Goal: Task Accomplishment & Management: Complete application form

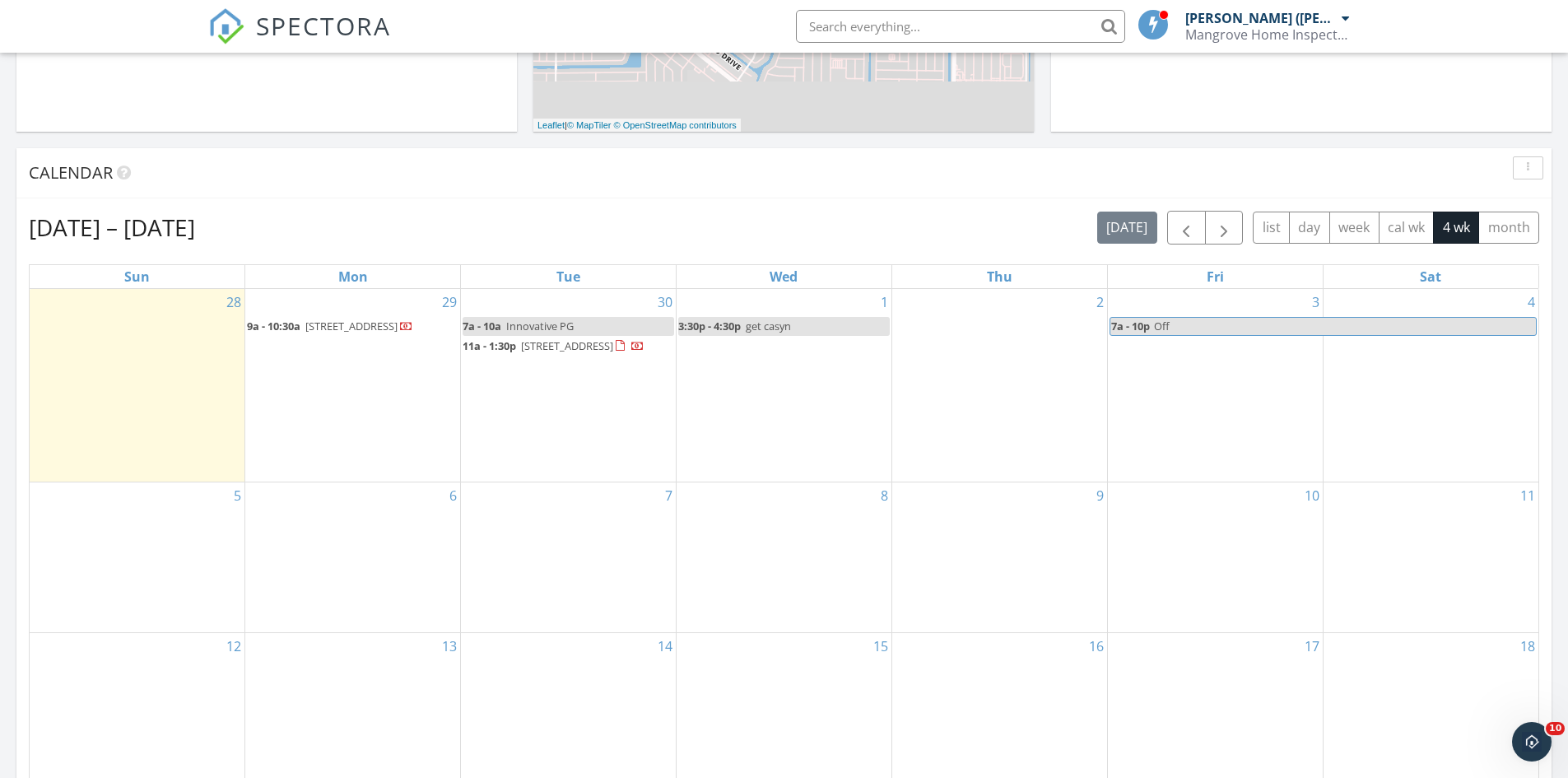
scroll to position [1523, 1594]
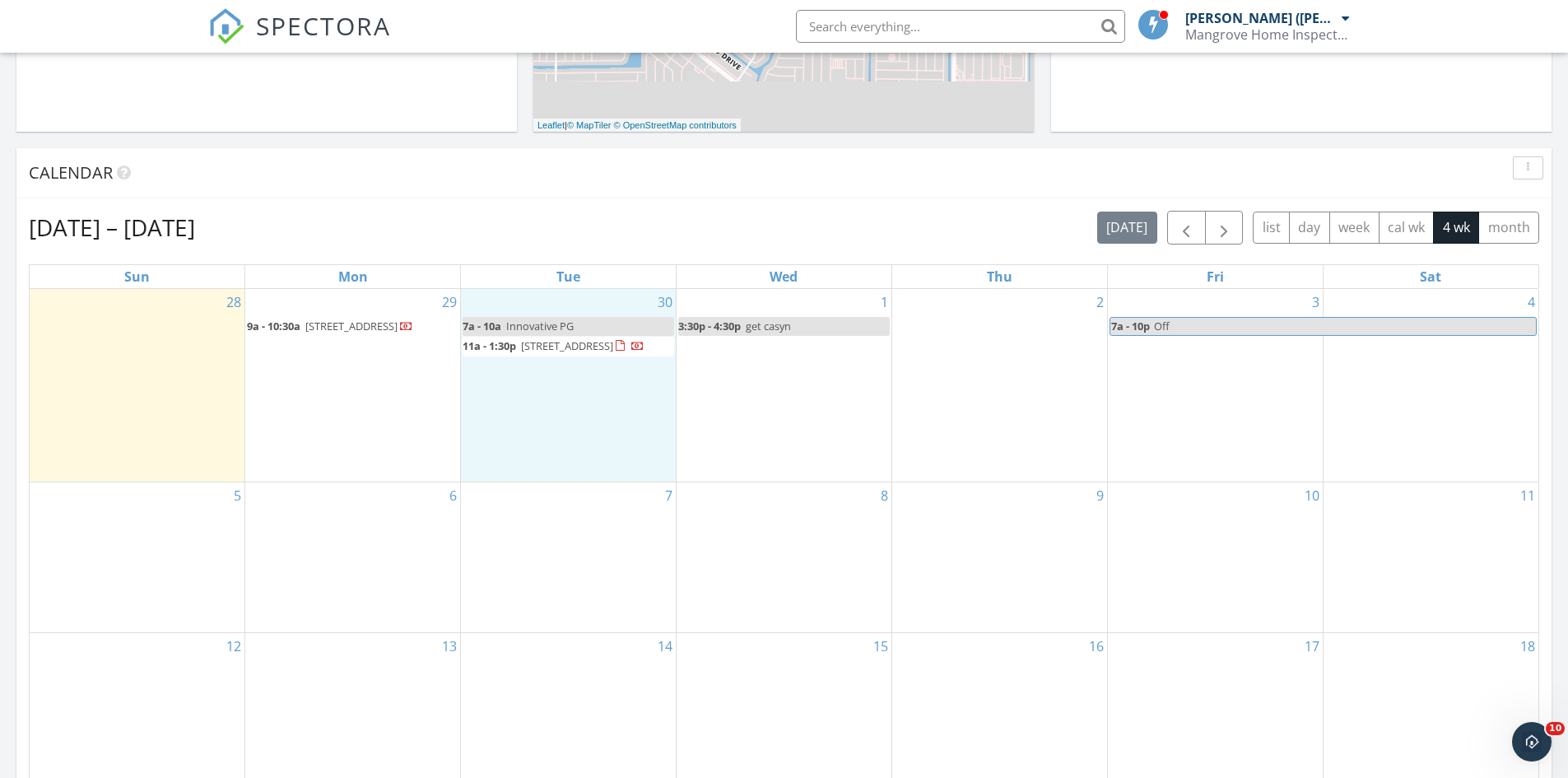
click at [561, 403] on div "30 7a - 10a Innovative PG 11a - 1:30p [STREET_ADDRESS]" at bounding box center [568, 385] width 215 height 193
click at [561, 334] on link "Inspection" at bounding box center [567, 334] width 85 height 27
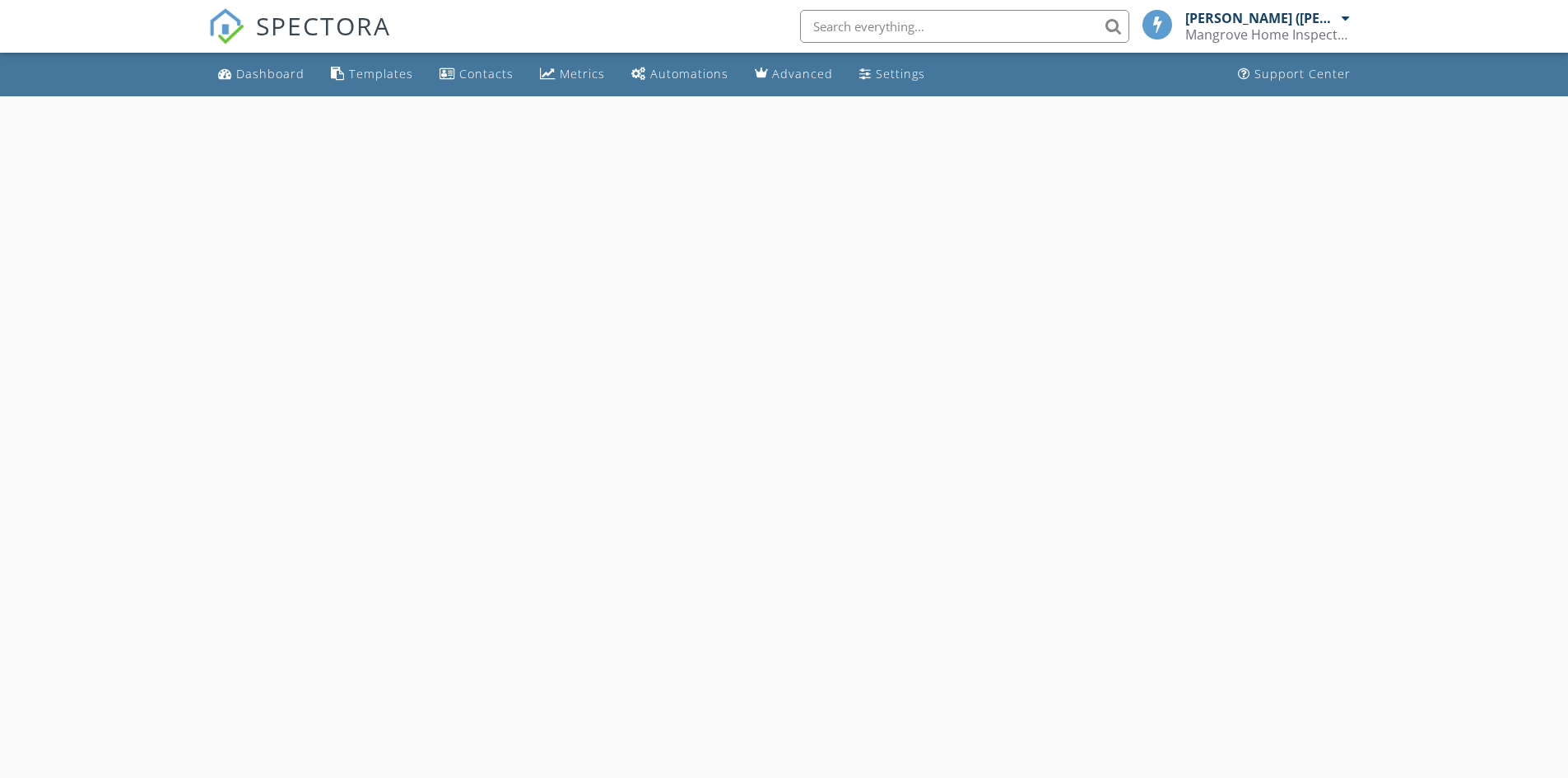
select select "8"
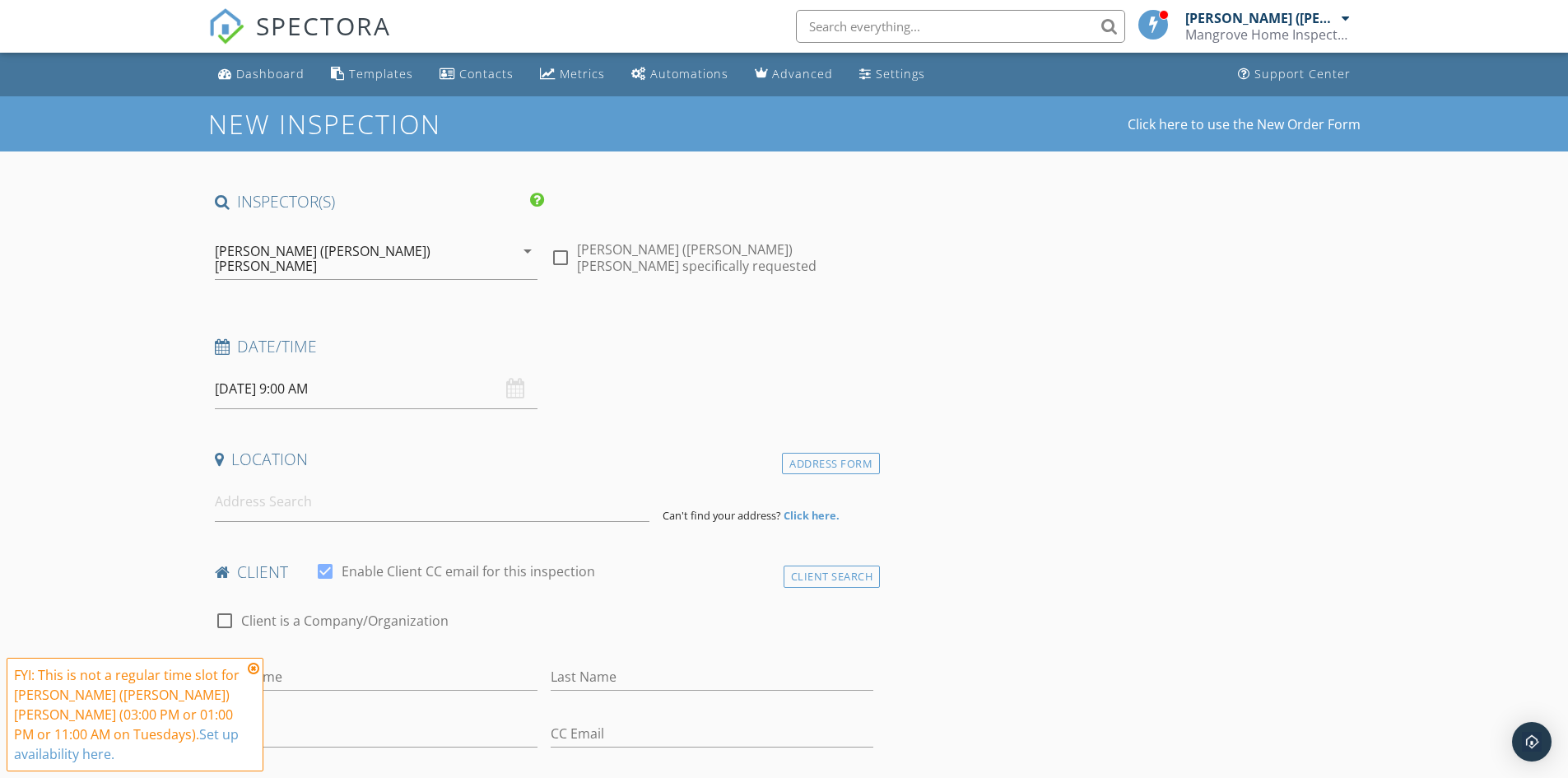
click at [300, 374] on input "09/30/2025 9:00 AM" at bounding box center [376, 389] width 322 height 40
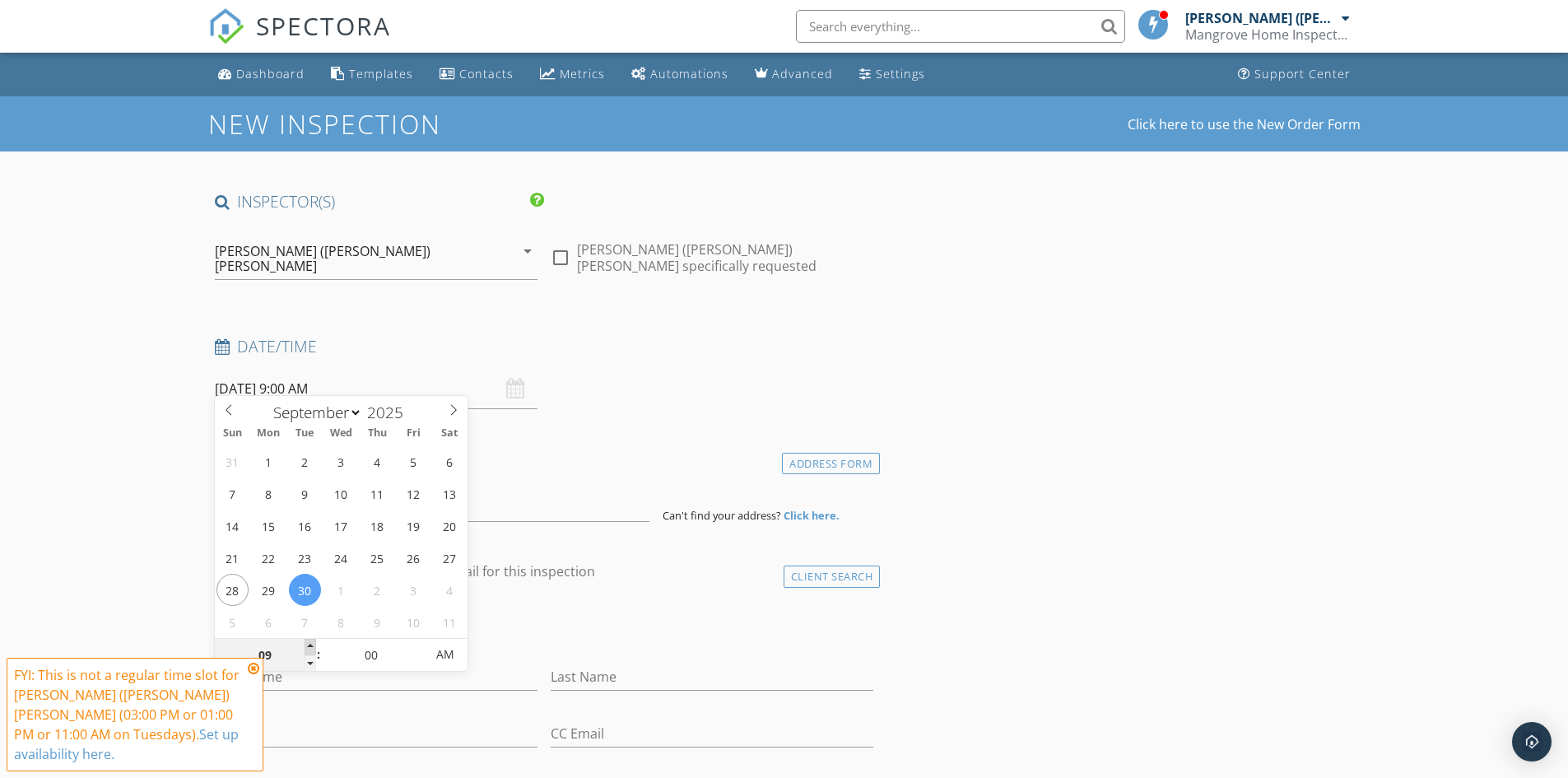
type input "10"
type input "09/30/2025 10:00 AM"
click at [306, 648] on span at bounding box center [309, 646] width 11 height 16
type input "11"
type input "09/30/2025 11:00 AM"
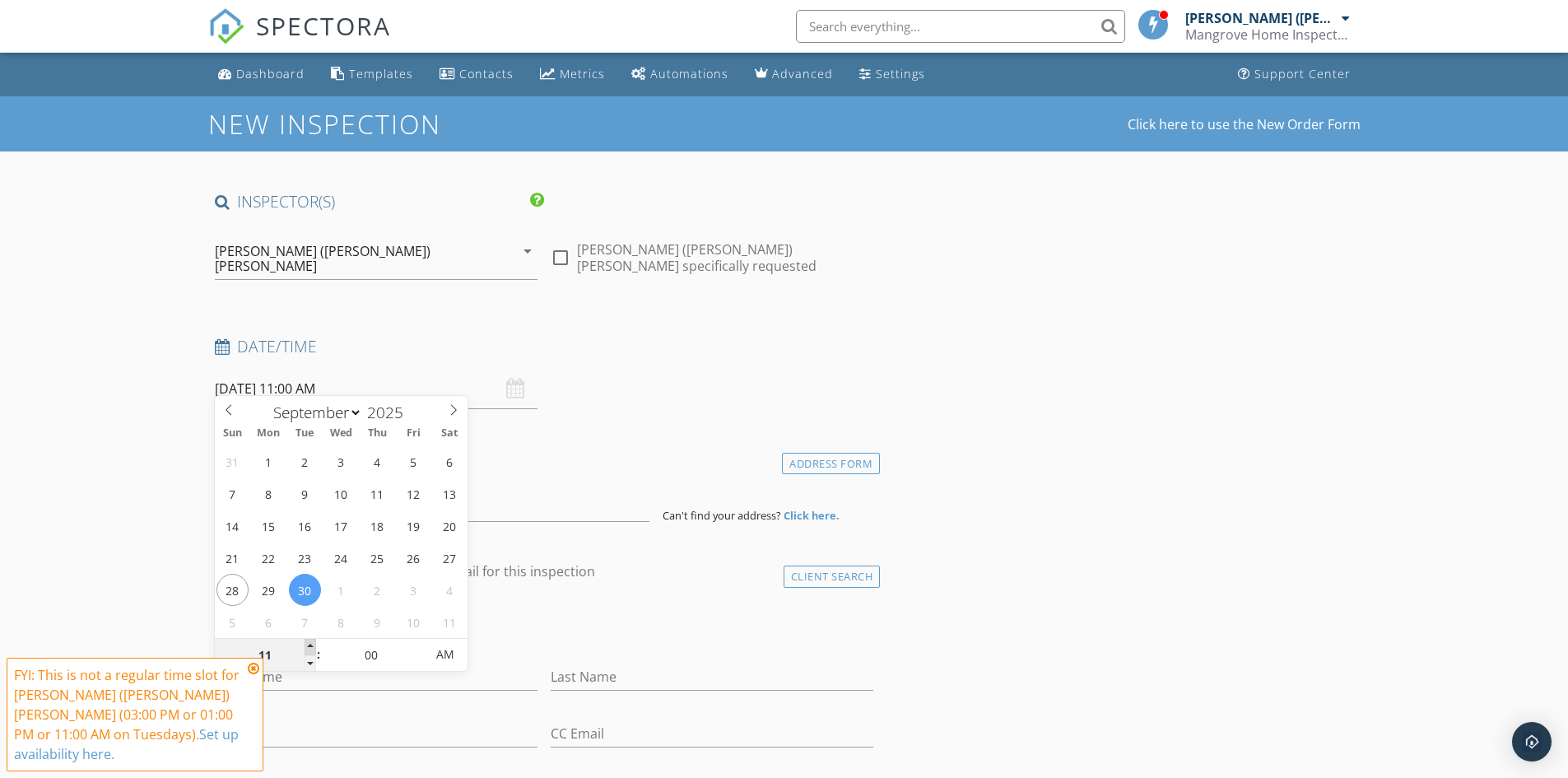
click at [306, 648] on span at bounding box center [309, 646] width 11 height 16
type input "12"
type input "09/30/2025 12:00 PM"
click at [306, 648] on span at bounding box center [309, 646] width 11 height 16
type input "01"
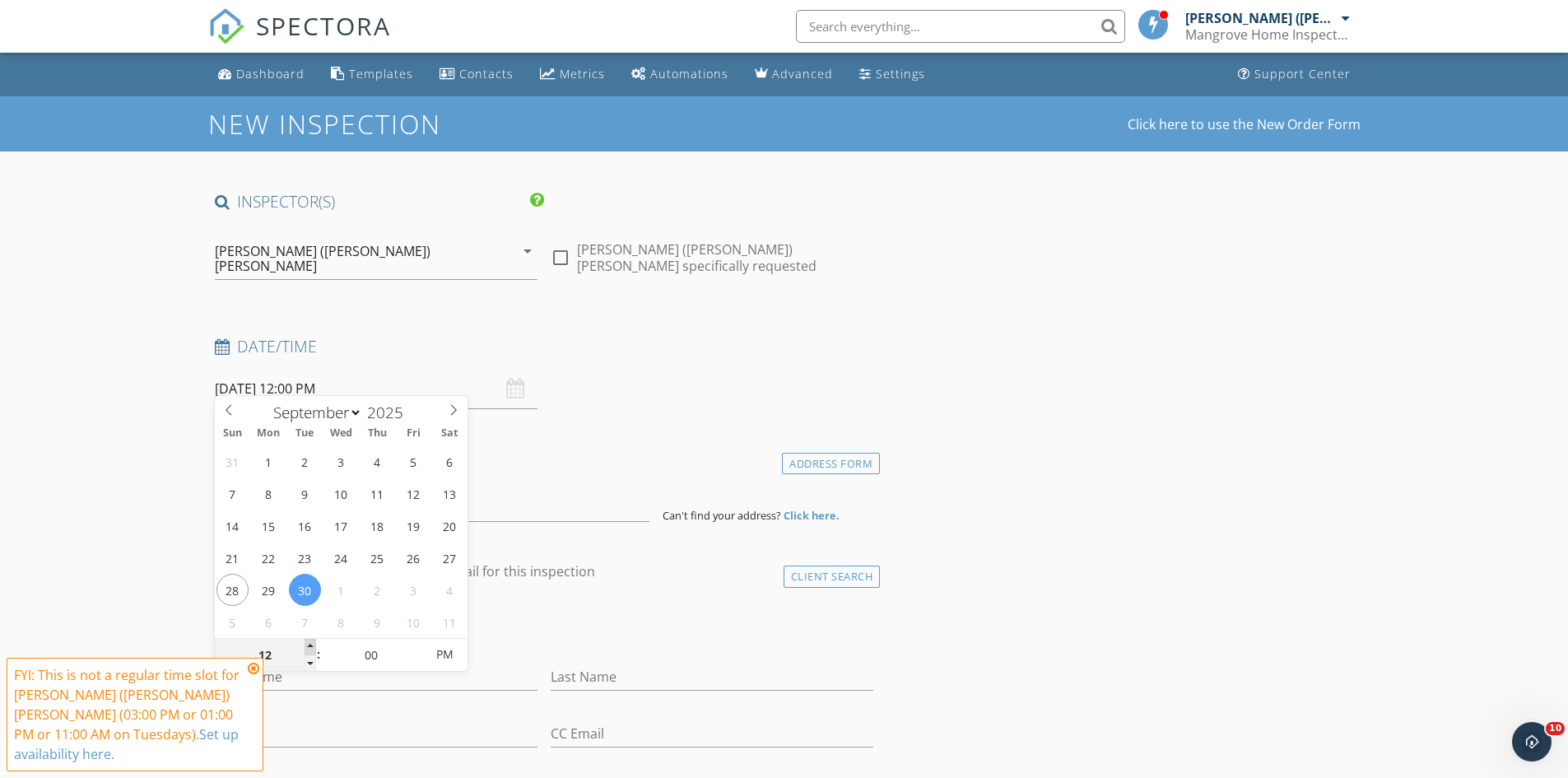
type input "09/30/2025 1:00 PM"
click at [306, 648] on span at bounding box center [309, 646] width 11 height 16
type input "02"
type input "09/30/2025 2:00 PM"
click at [306, 648] on span at bounding box center [309, 646] width 11 height 16
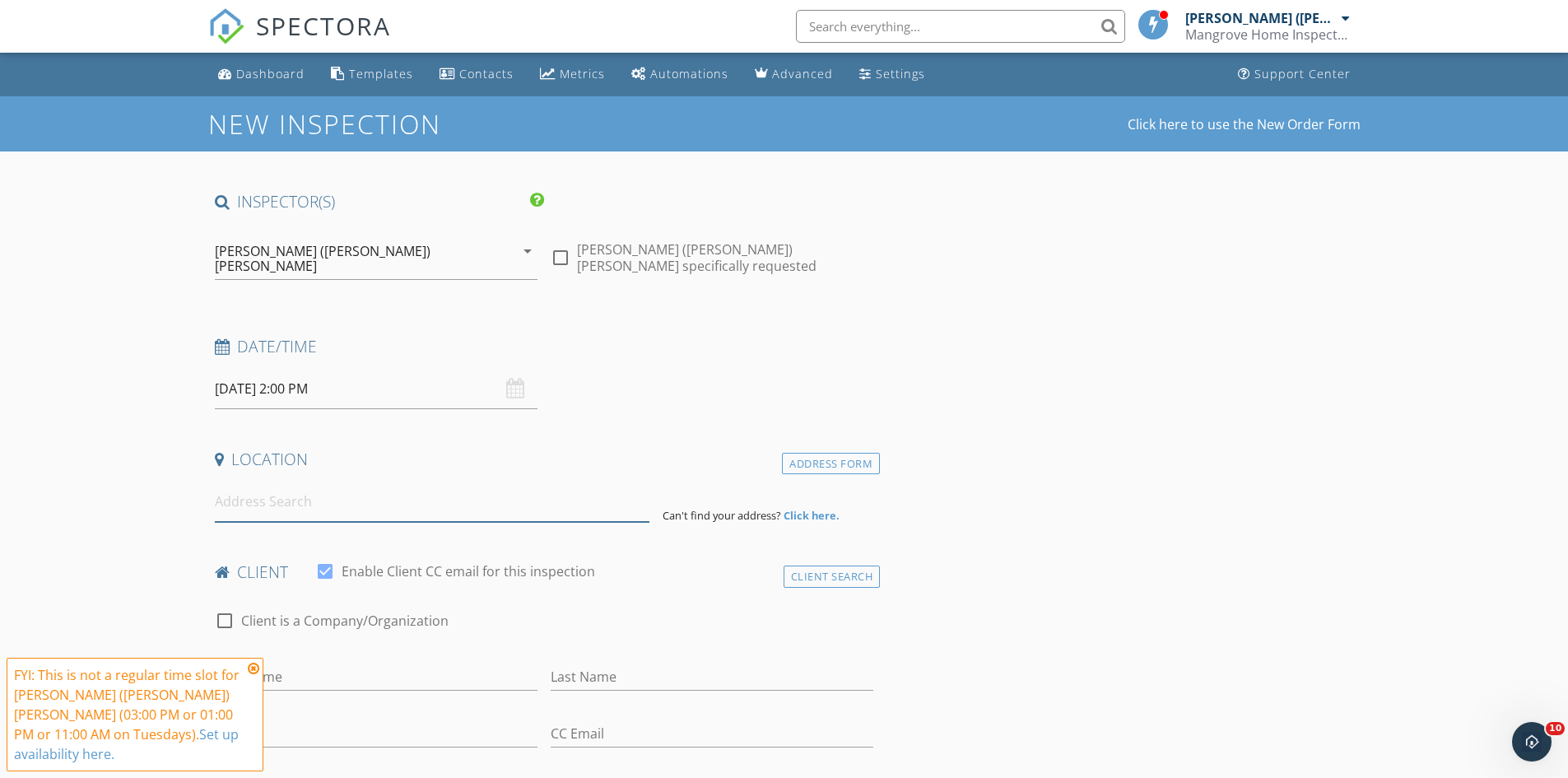
click at [283, 493] on input at bounding box center [432, 501] width 435 height 40
type input "8333 Atmore Ave, North Port, FL, USA"
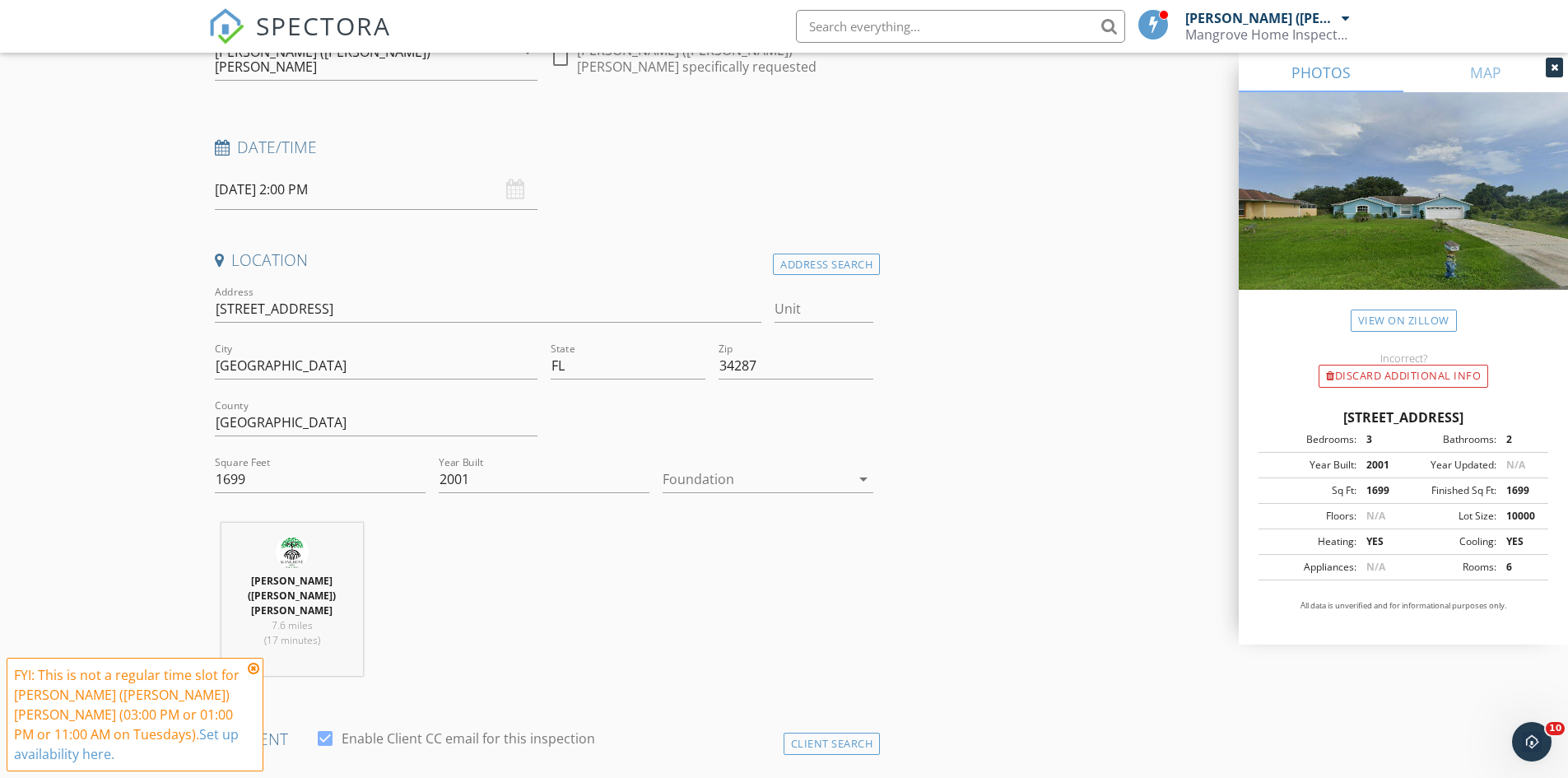
scroll to position [247, 0]
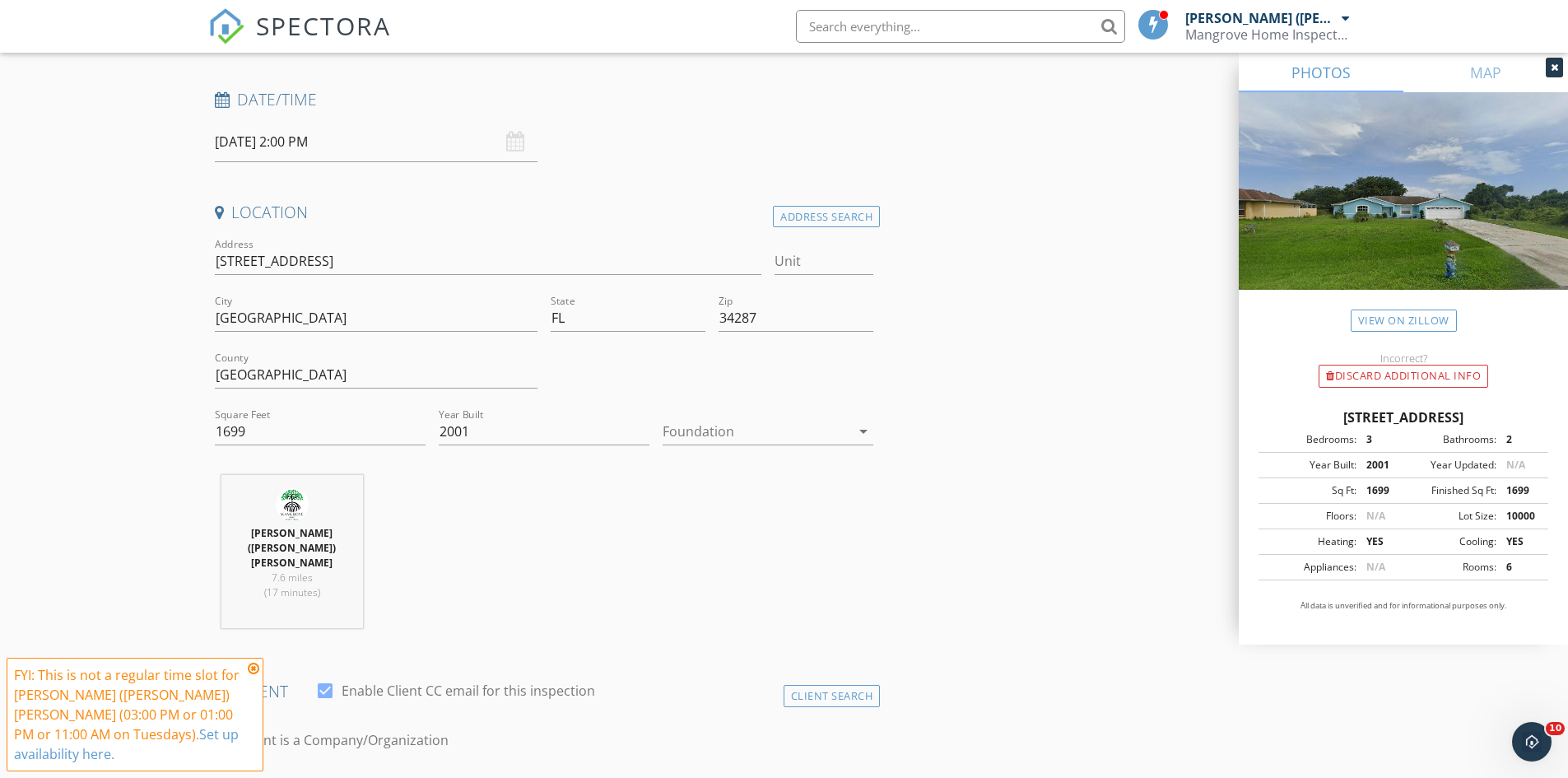
click at [793, 420] on div at bounding box center [756, 431] width 187 height 27
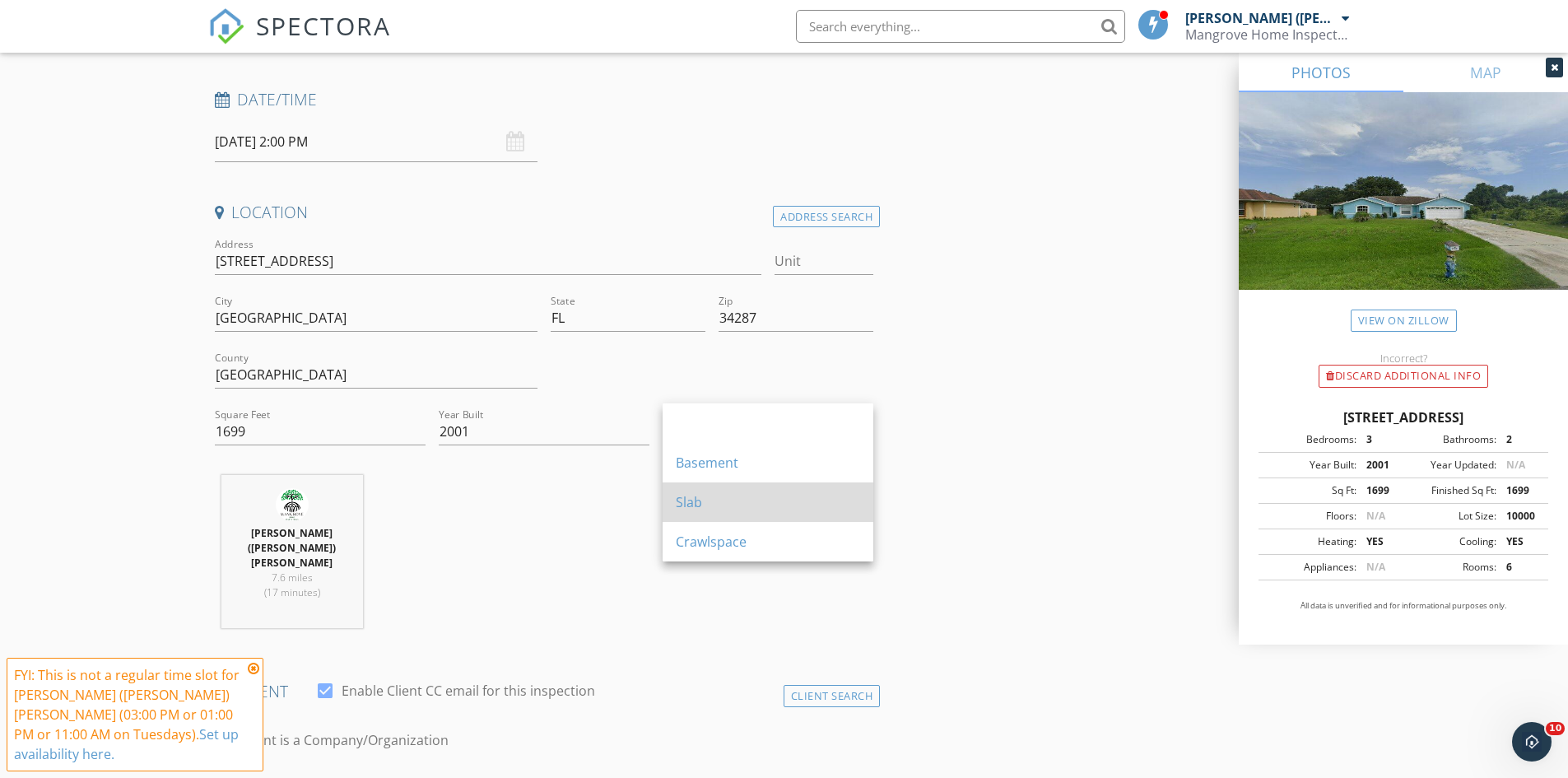
click at [730, 497] on div "Slab" at bounding box center [768, 502] width 184 height 20
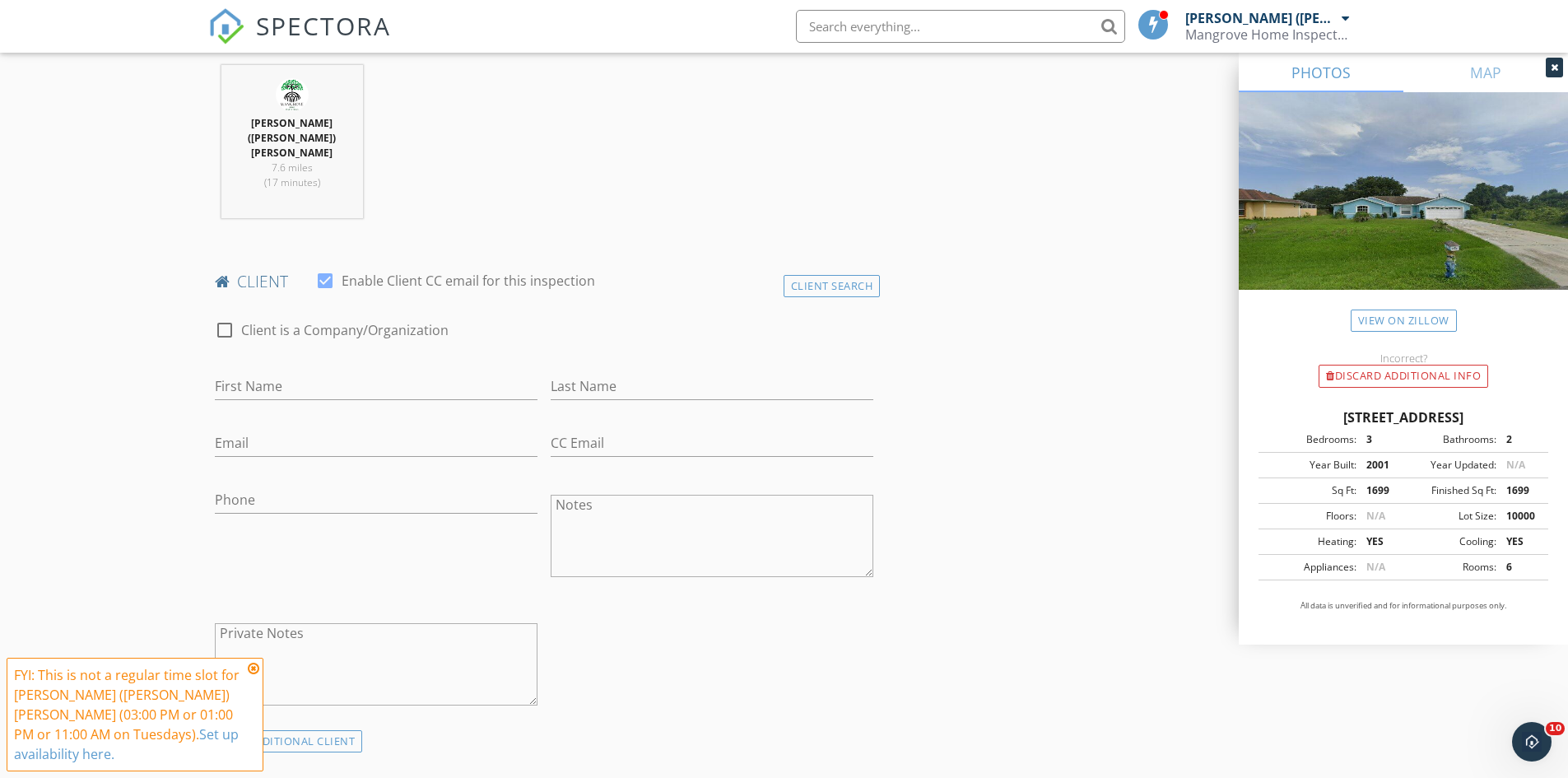
scroll to position [659, 0]
click at [313, 371] on input "First Name" at bounding box center [376, 385] width 322 height 28
type input "Tara"
click at [588, 371] on input "Last Name" at bounding box center [712, 385] width 322 height 28
type input "Shea"
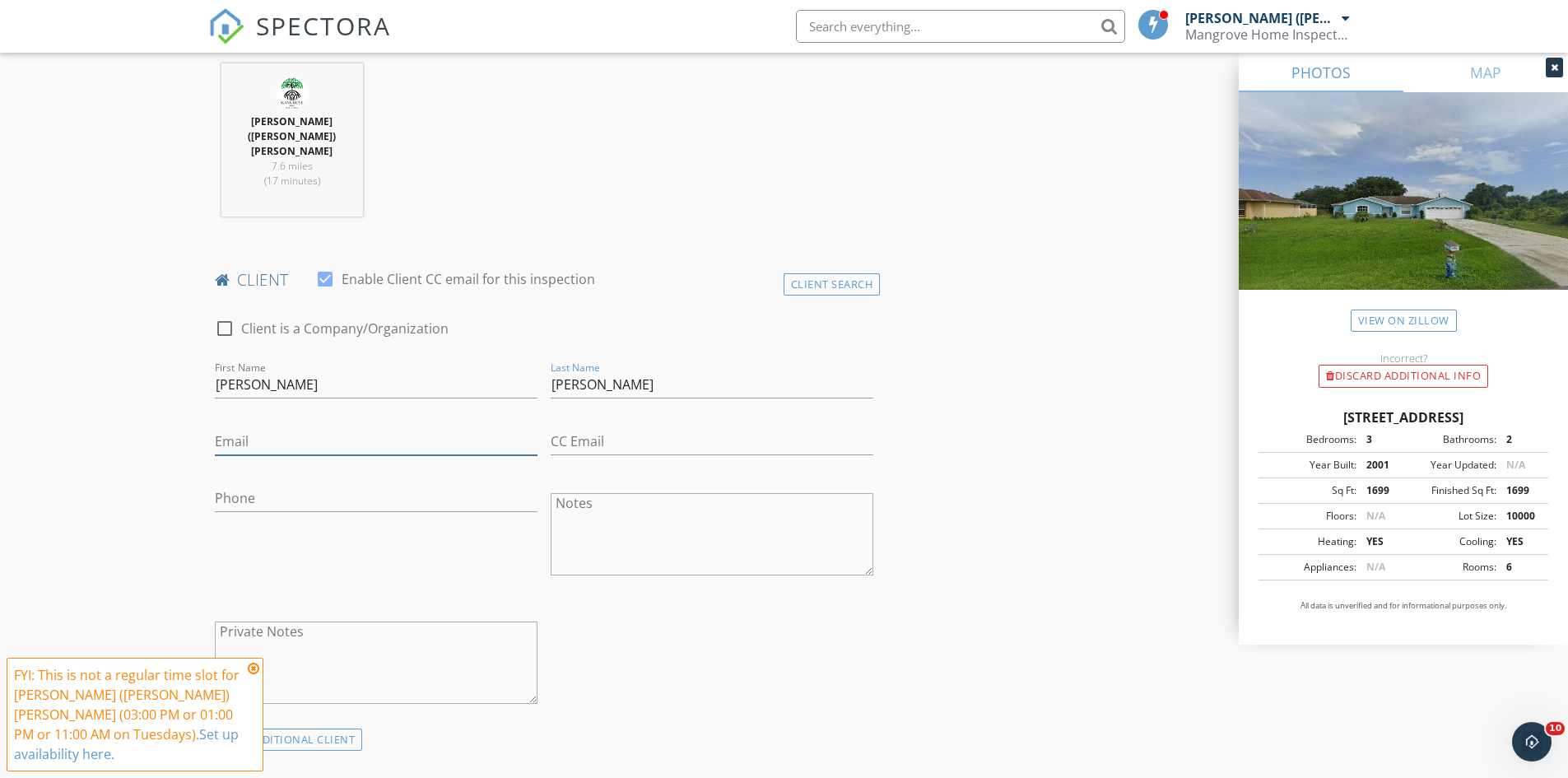
click at [372, 428] on input "Email" at bounding box center [376, 442] width 322 height 28
type input "scooby1564@yahoo.com"
click at [320, 485] on input "Phone" at bounding box center [376, 499] width 322 height 28
type input "941-457-0342"
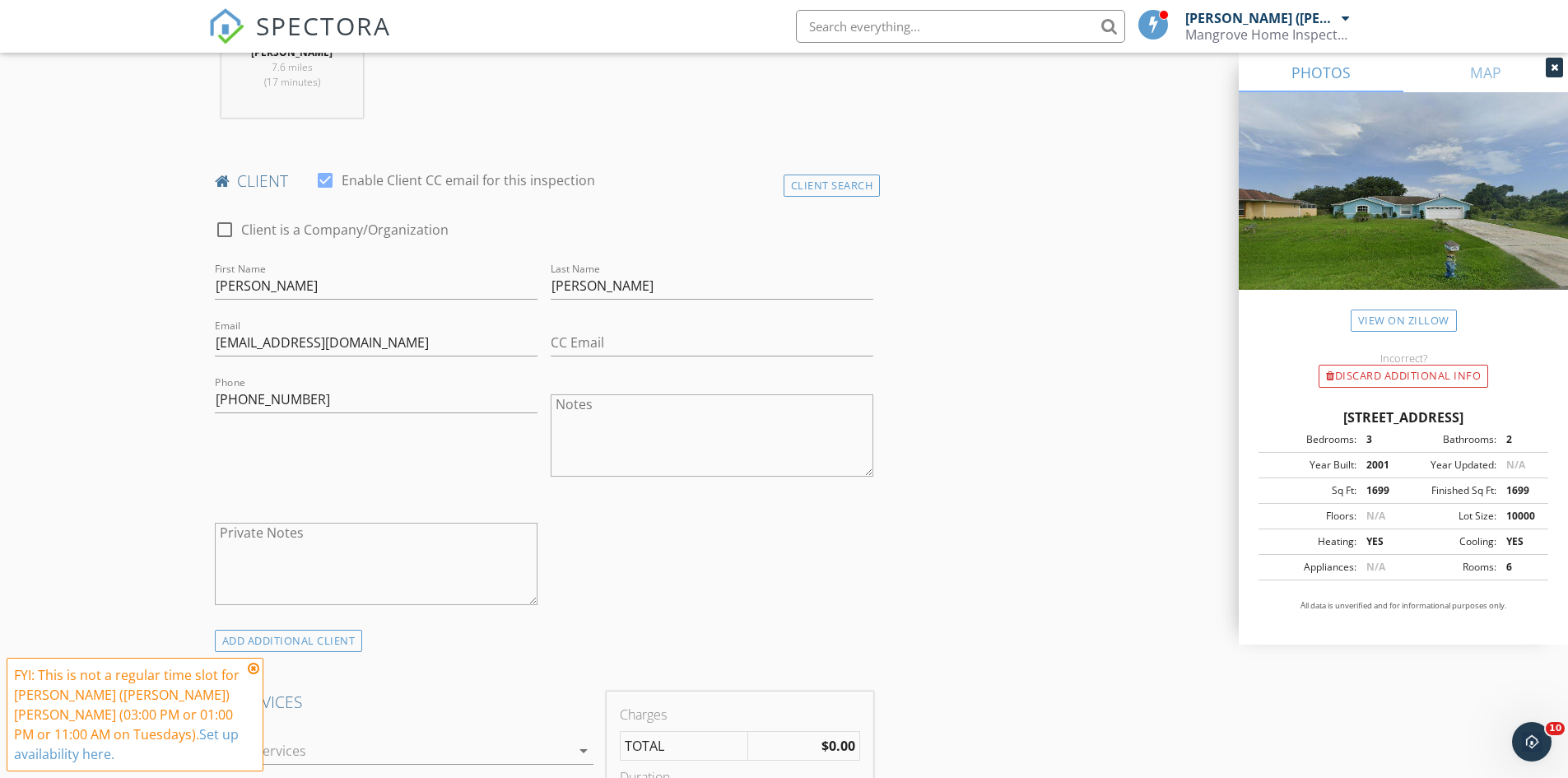
scroll to position [905, 0]
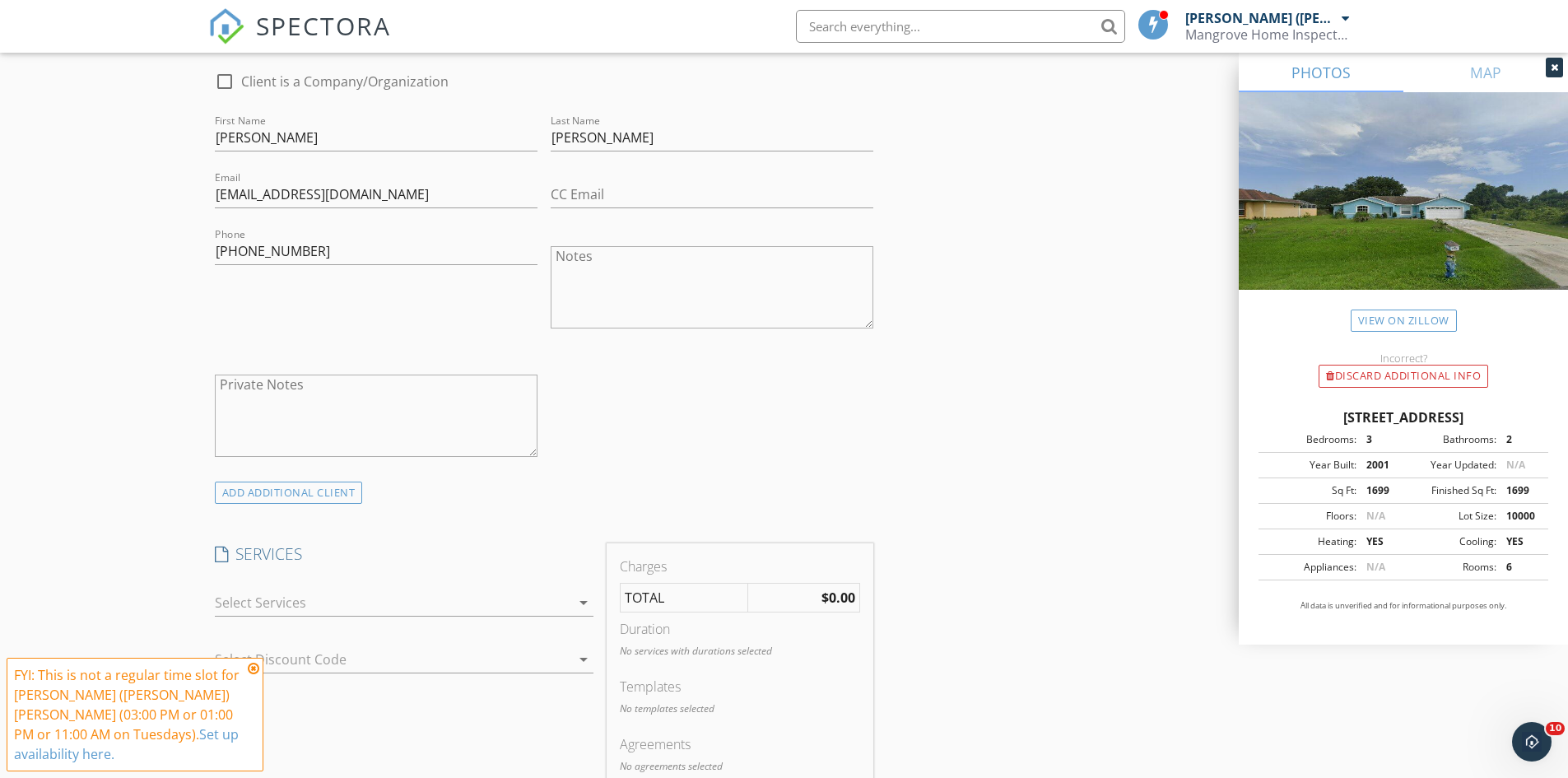
click at [548, 590] on div at bounding box center [393, 603] width 356 height 27
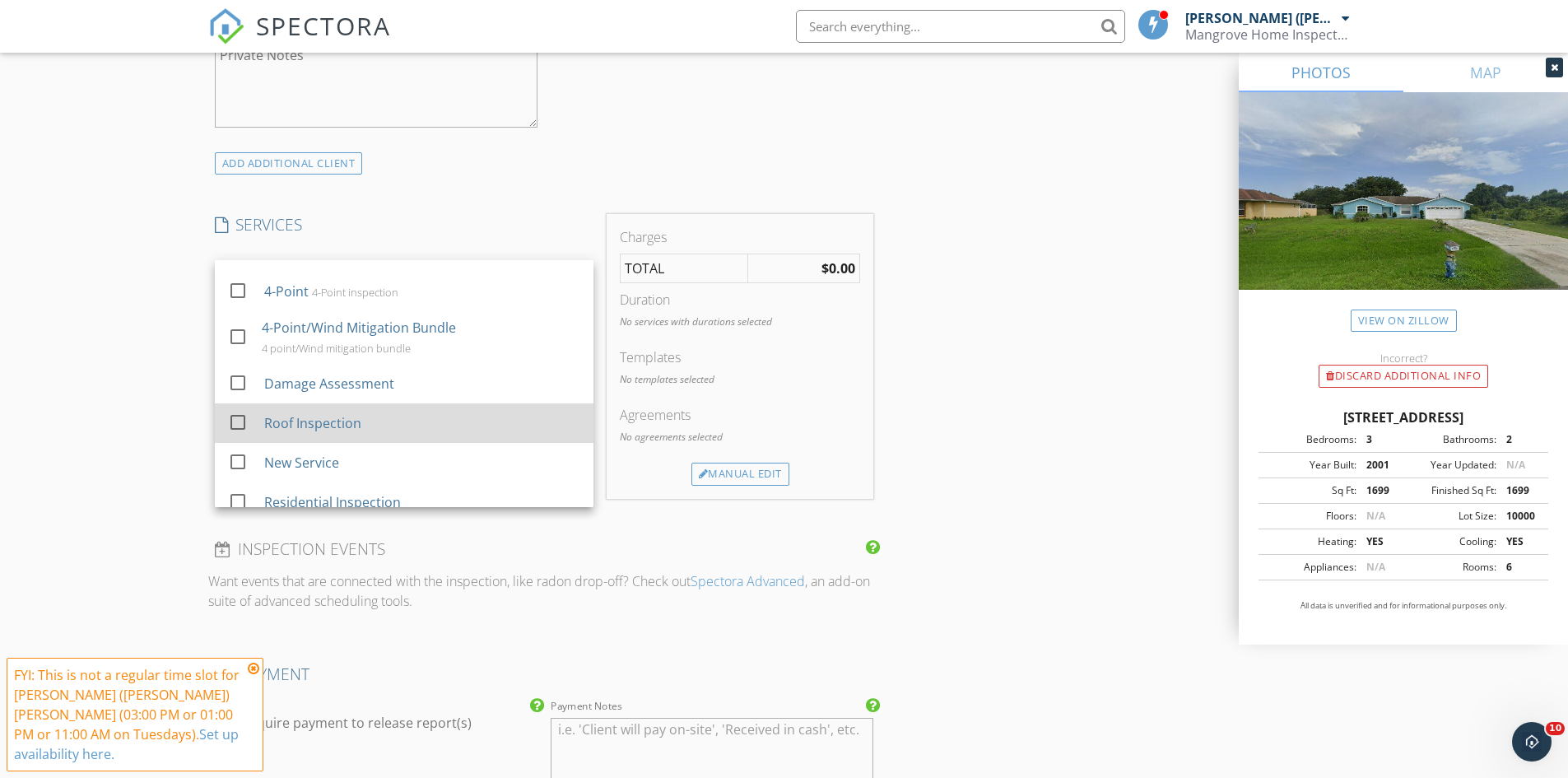
scroll to position [43, 0]
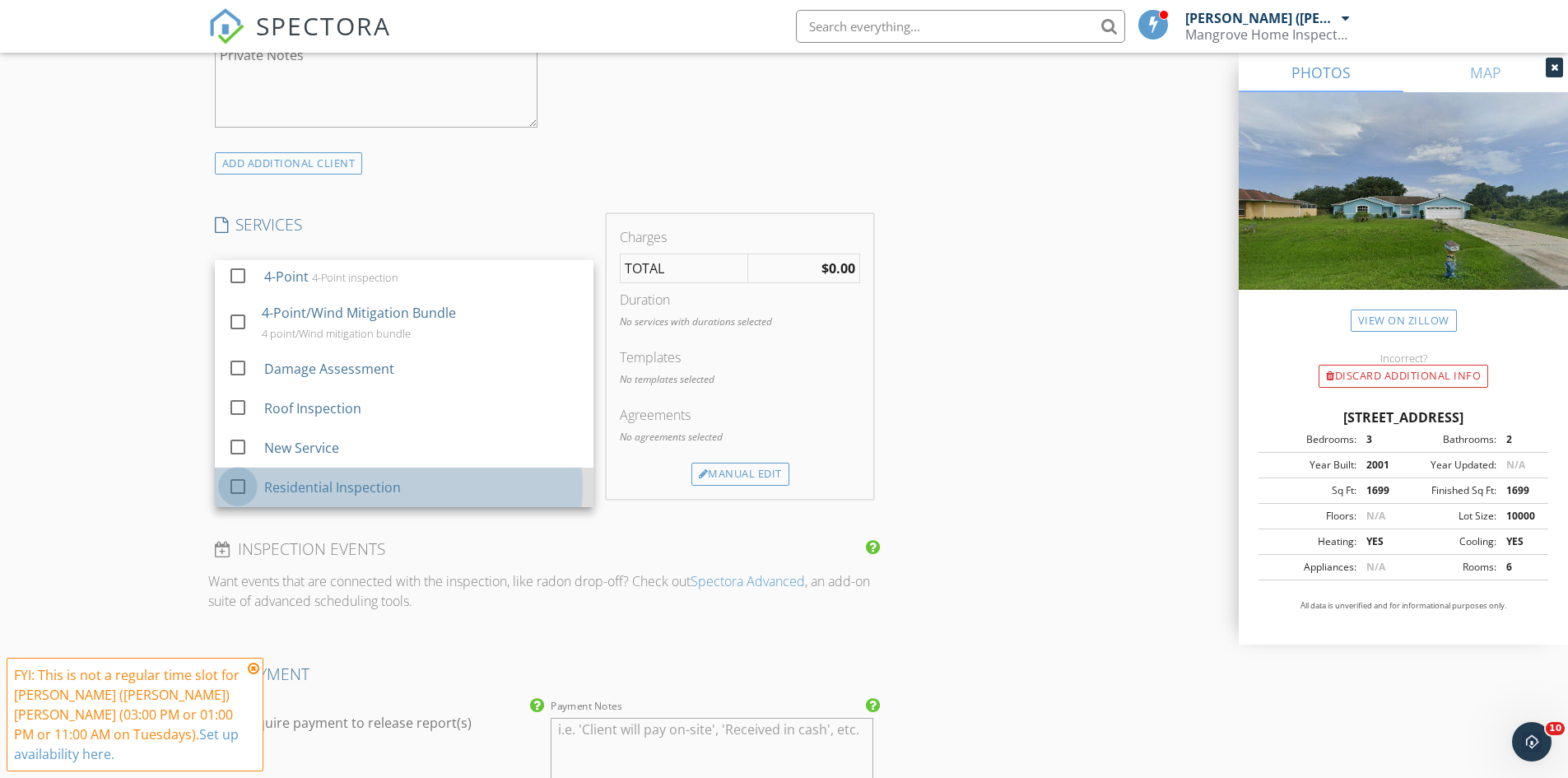
click at [237, 473] on div at bounding box center [237, 487] width 28 height 28
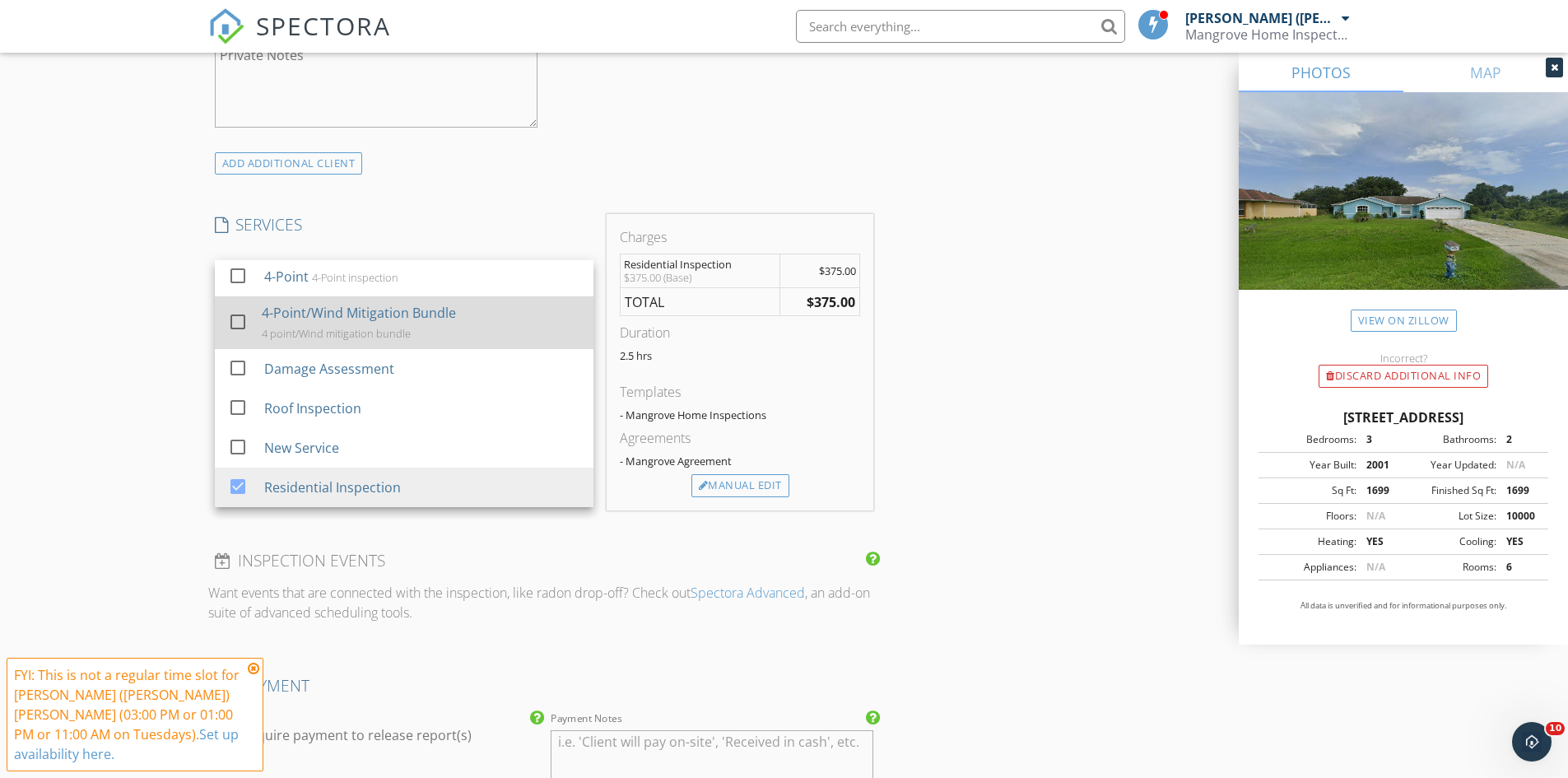
click at [239, 308] on div at bounding box center [237, 322] width 28 height 28
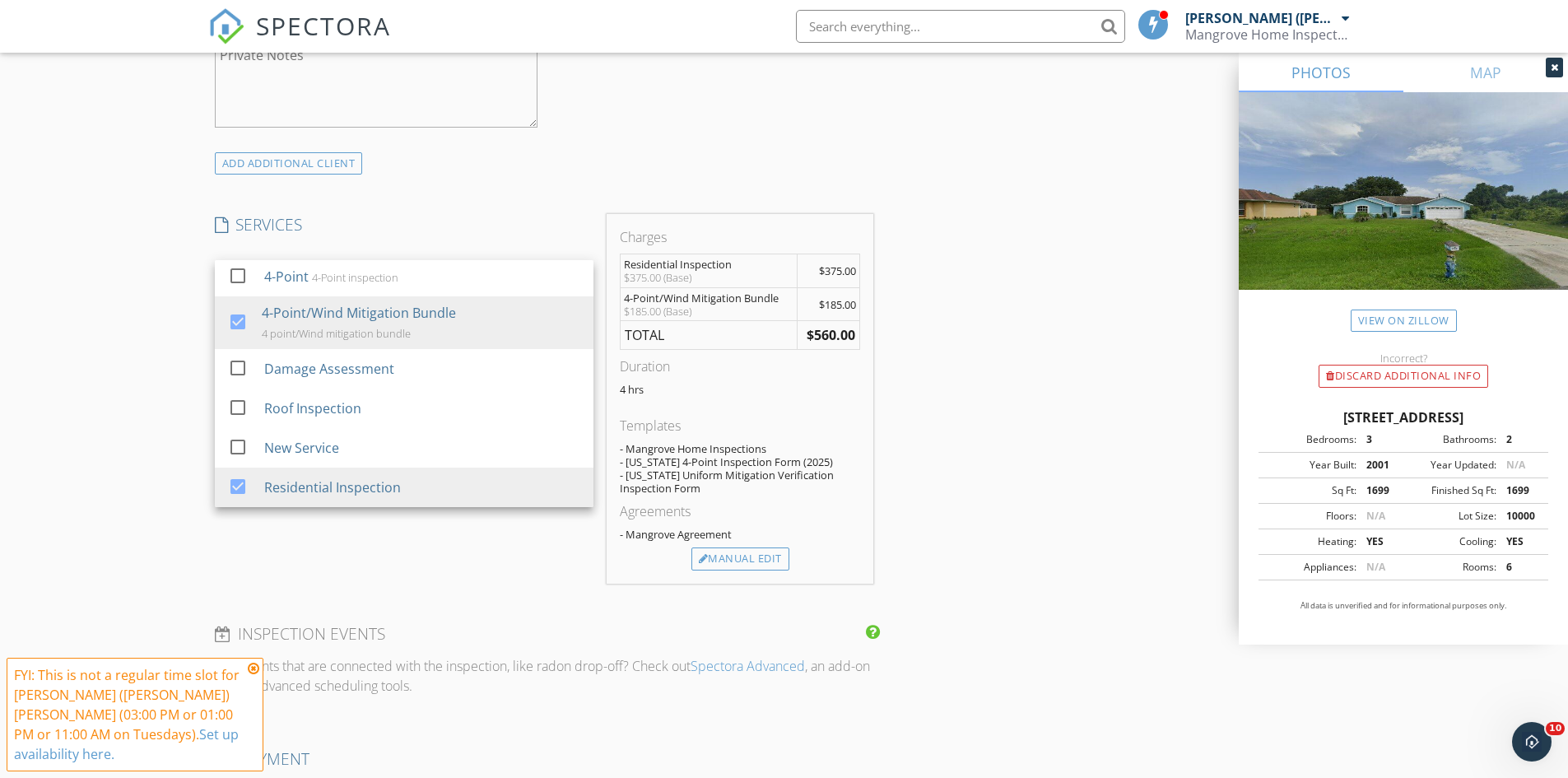
click at [155, 386] on div "New Inspection Click here to use the New Order Form INSPECTOR(S) check_box Rich…" at bounding box center [784, 407] width 1568 height 3091
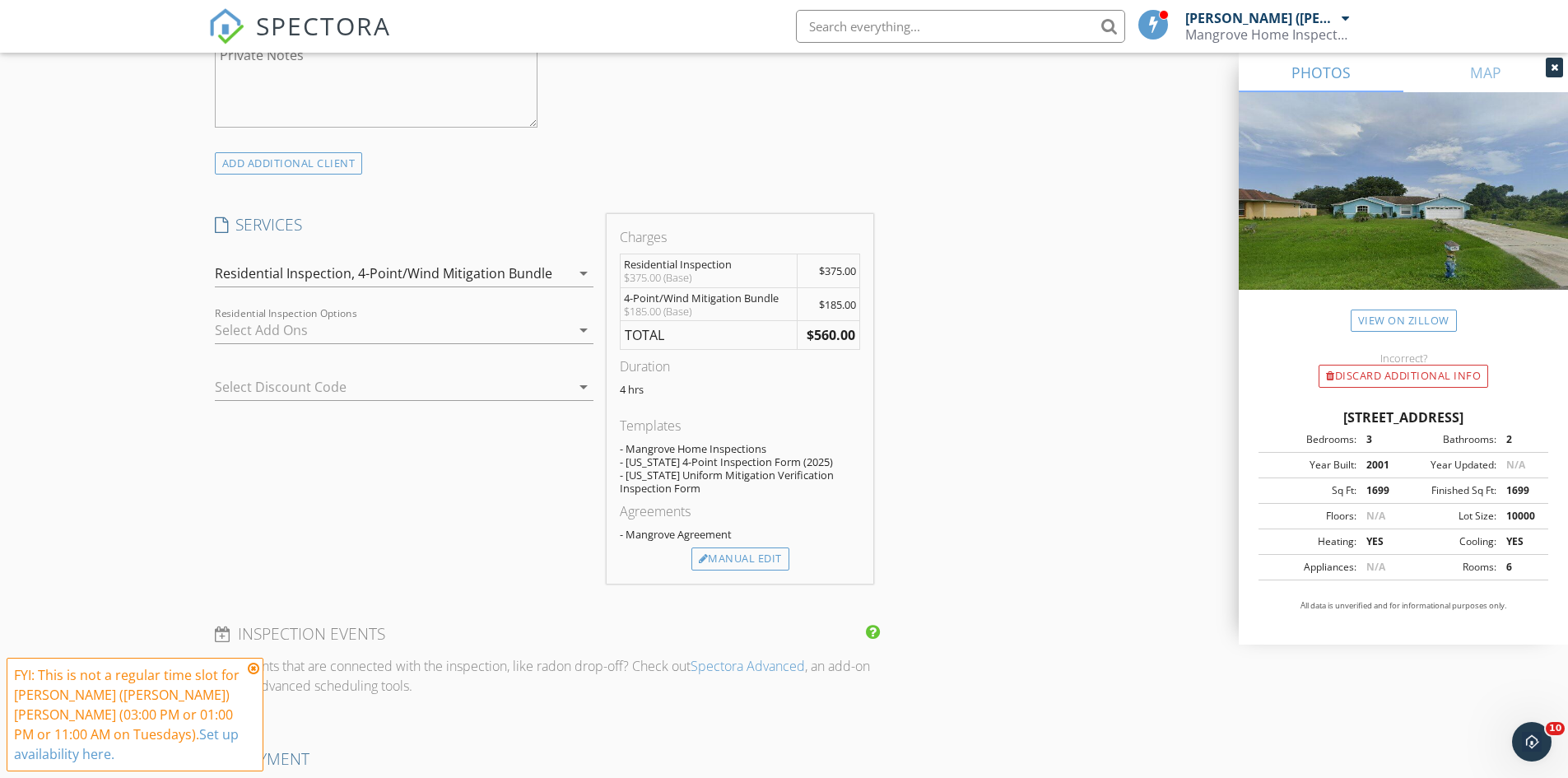
click at [427, 317] on div at bounding box center [393, 330] width 356 height 27
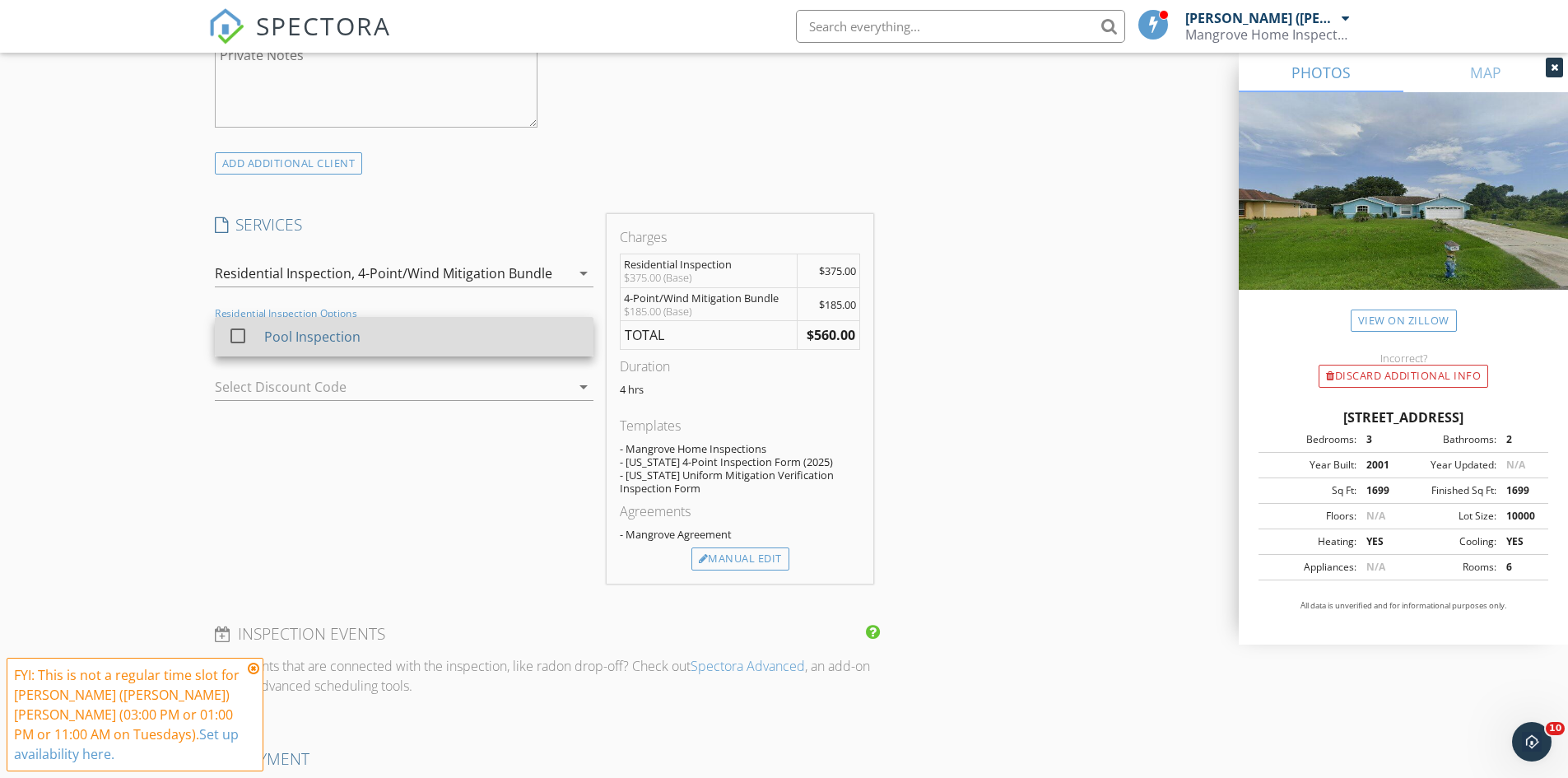
click at [242, 322] on div at bounding box center [237, 335] width 28 height 28
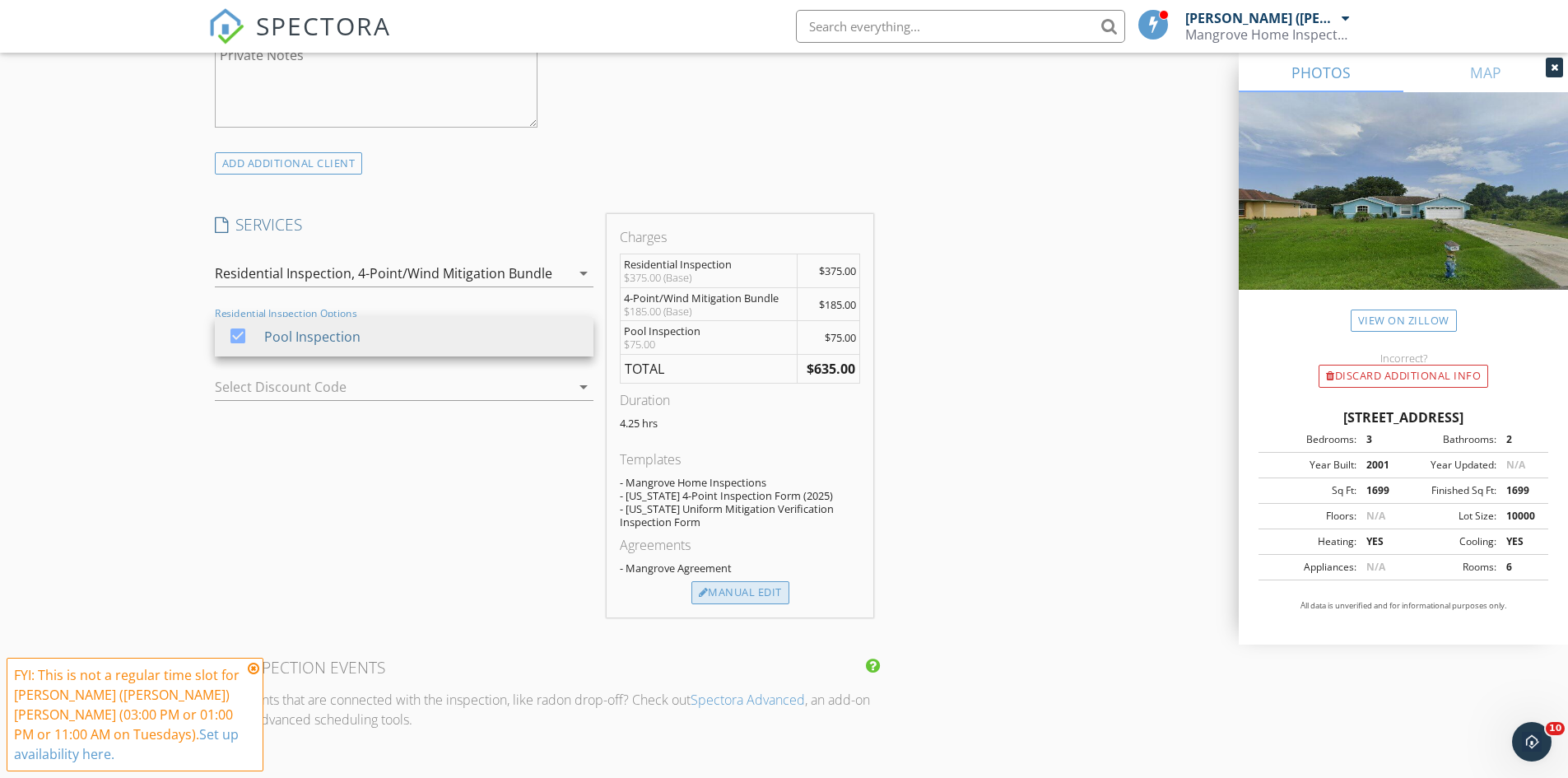
click at [763, 581] on div "Manual Edit" at bounding box center [740, 592] width 98 height 23
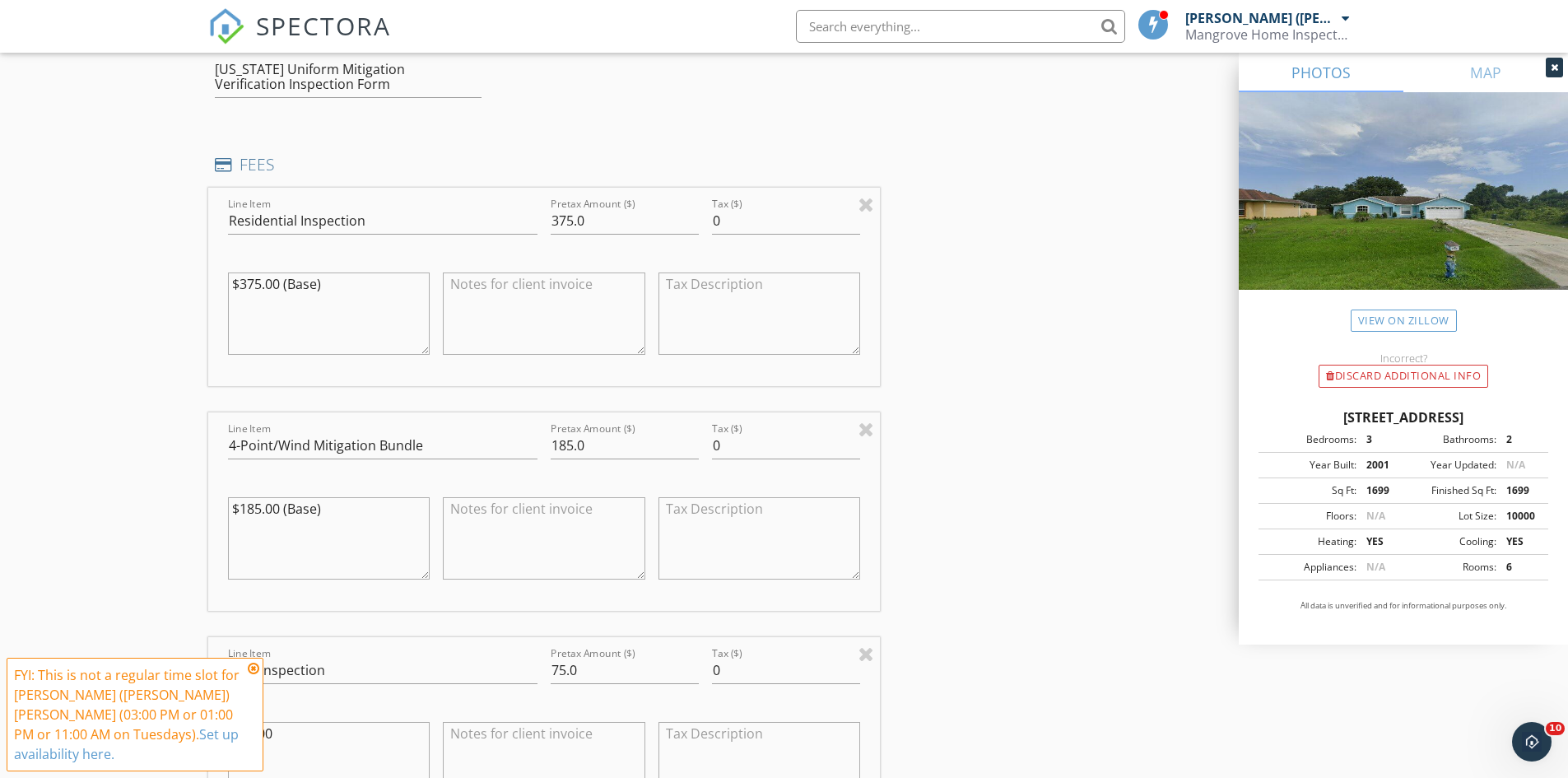
scroll to position [1564, 0]
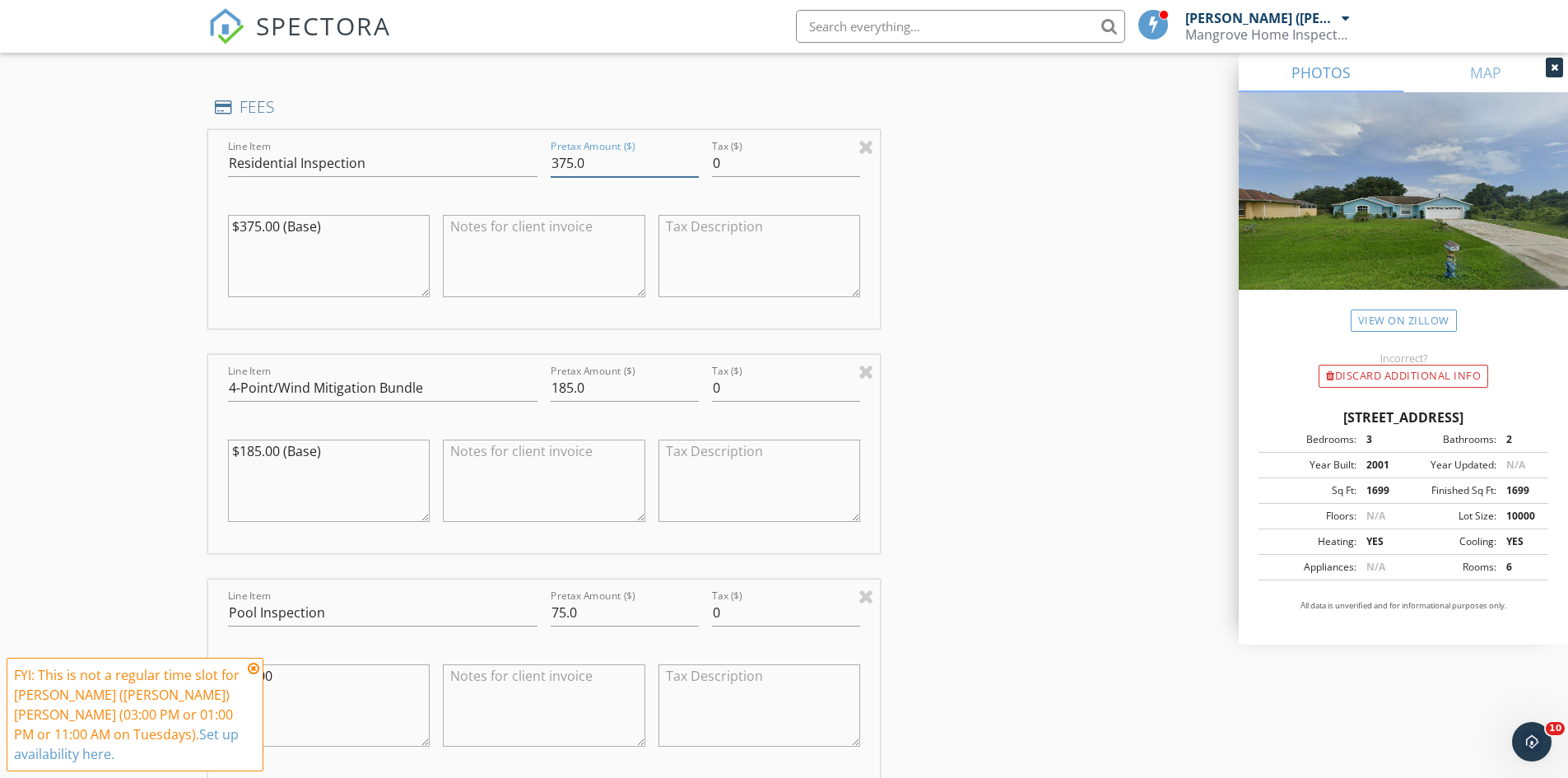
click at [573, 150] on input "375.0" at bounding box center [625, 163] width 148 height 28
type input "350.0"
click at [143, 352] on div "New Inspection Click here to use the New Order Form INSPECTOR(S) check_box Rich…" at bounding box center [784, 391] width 1568 height 3718
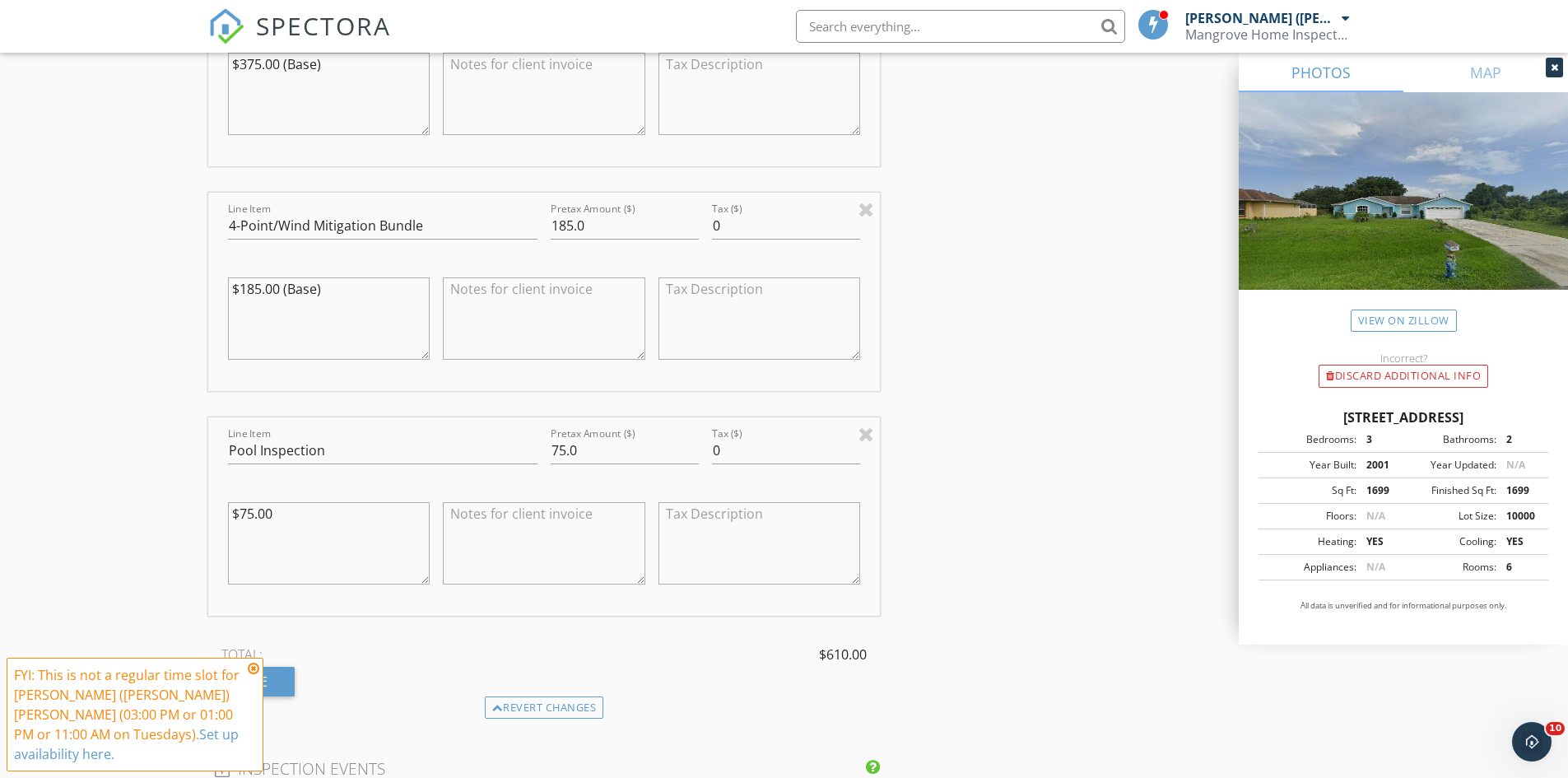
scroll to position [1729, 0]
click at [565, 435] on input "75.0" at bounding box center [625, 449] width 148 height 28
type input "50.0"
click at [150, 450] on div "New Inspection Click here to use the New Order Form INSPECTOR(S) check_box Rich…" at bounding box center [784, 226] width 1568 height 3718
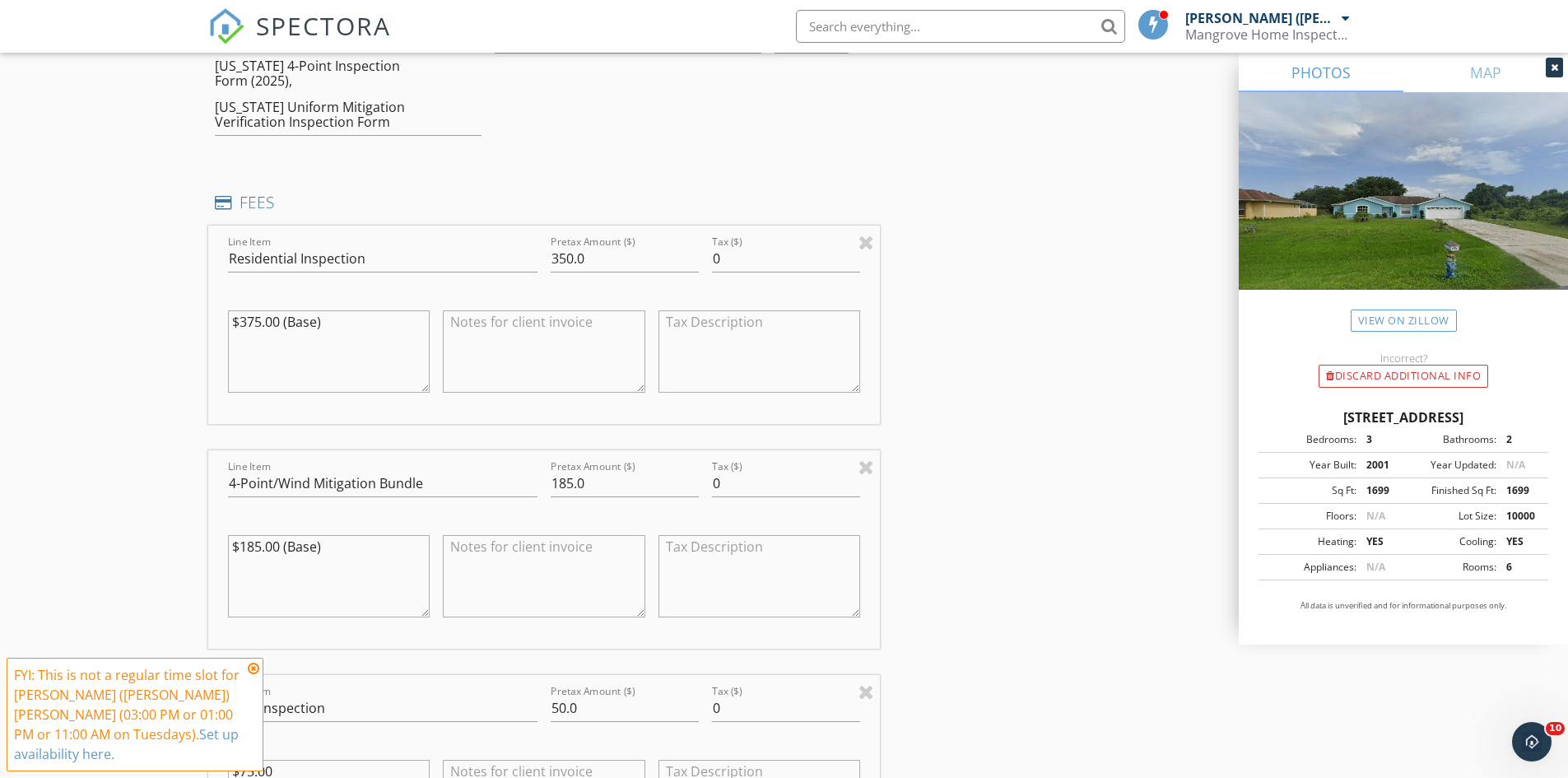
scroll to position [1482, 0]
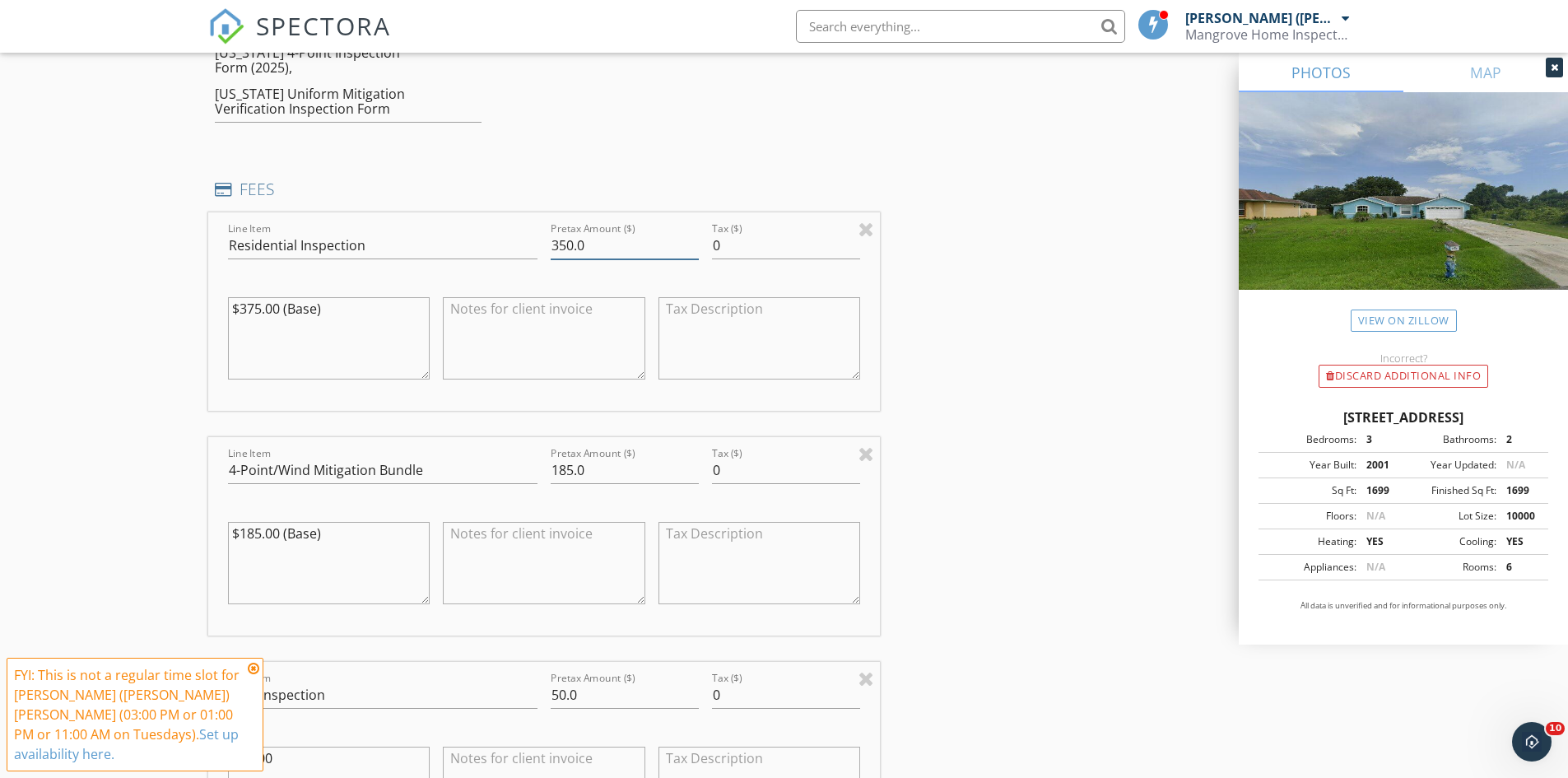
click at [565, 232] on input "350.0" at bounding box center [625, 246] width 148 height 28
click at [77, 423] on div "New Inspection Click here to use the New Order Form INSPECTOR(S) check_box Rich…" at bounding box center [784, 473] width 1568 height 3718
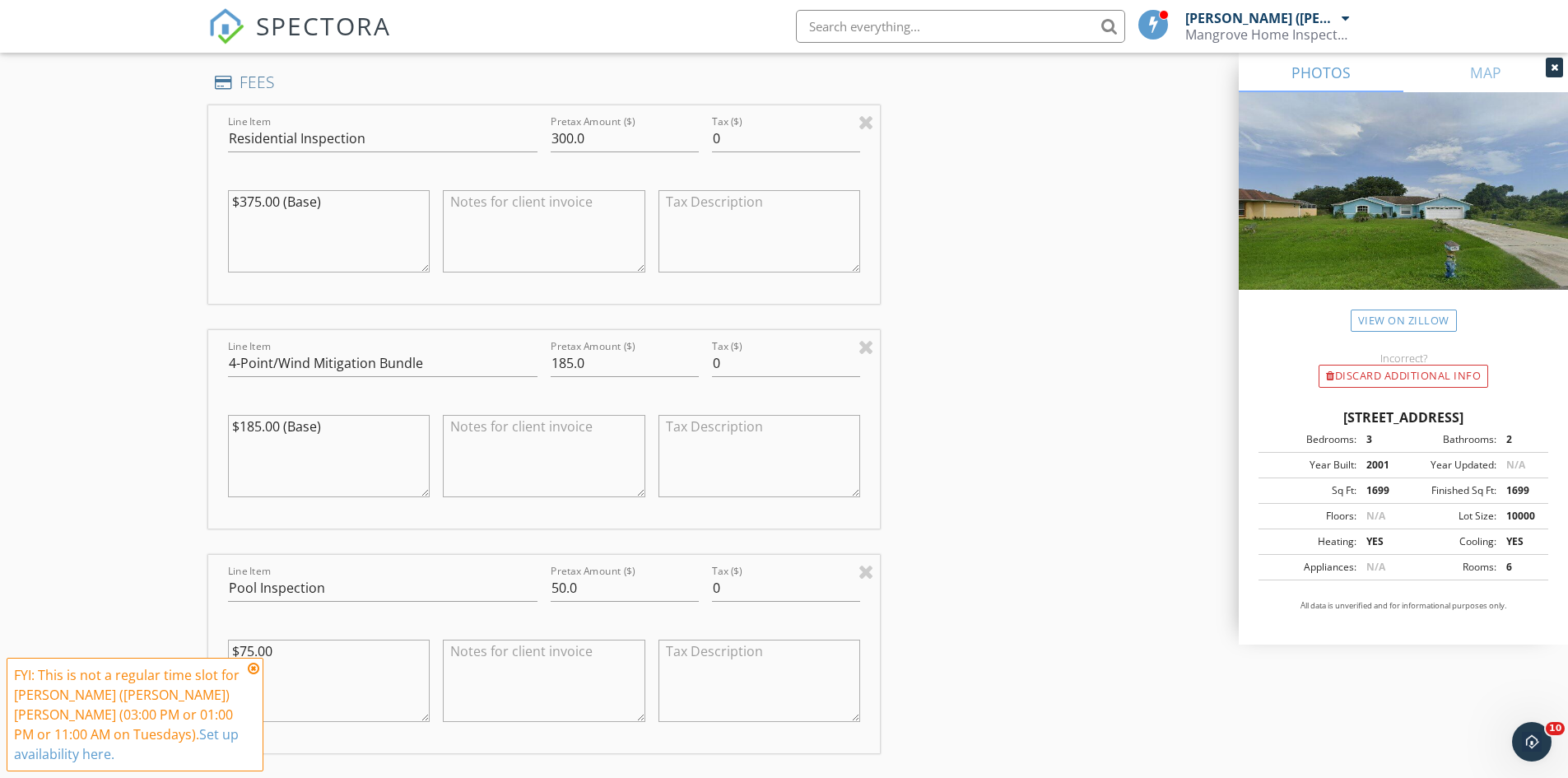
scroll to position [1564, 0]
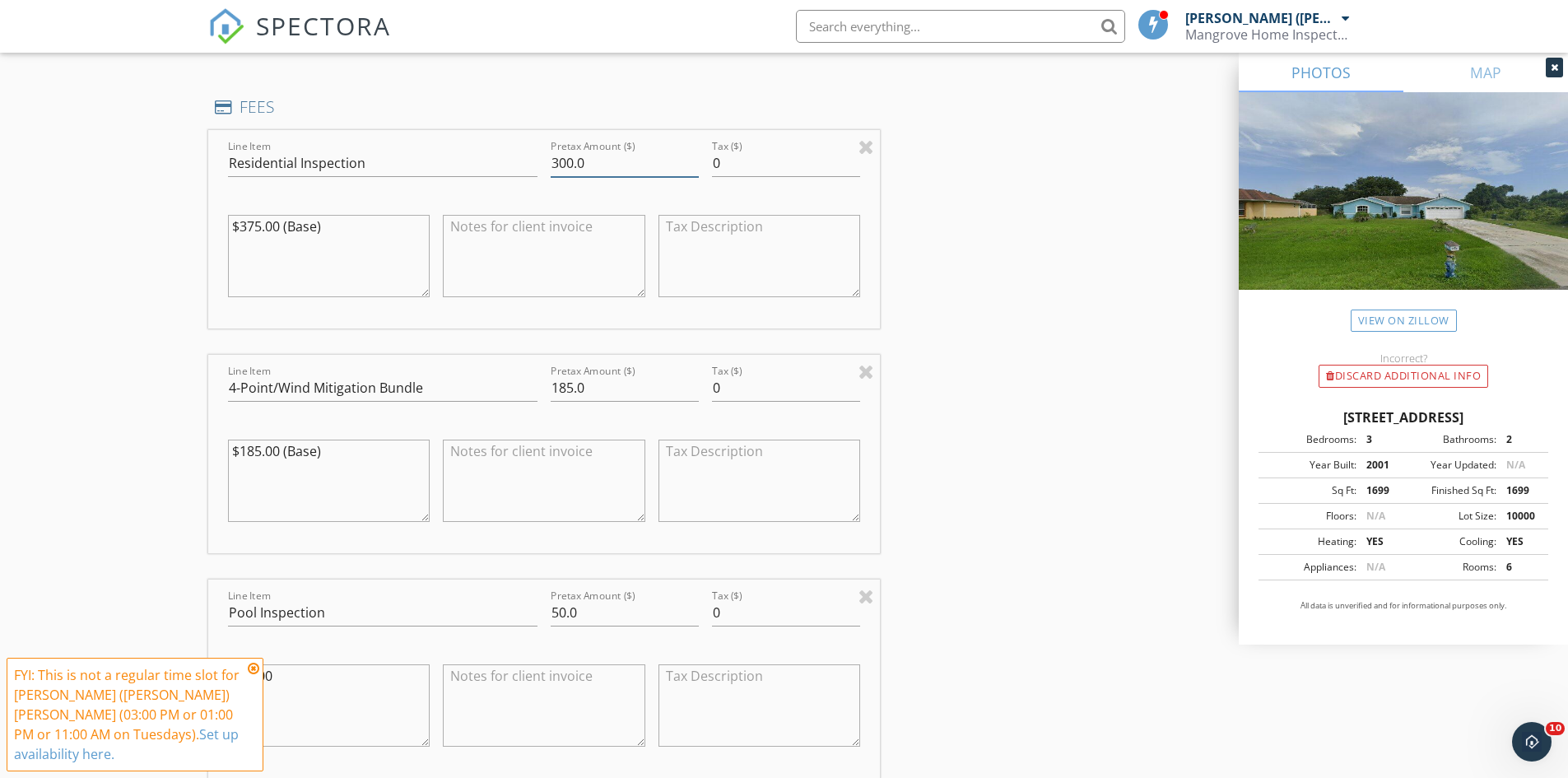
click at [568, 150] on input "300.0" at bounding box center [625, 163] width 148 height 28
type input "350.0"
click at [121, 379] on div "New Inspection Click here to use the New Order Form INSPECTOR(S) check_box Rich…" at bounding box center [784, 391] width 1568 height 3718
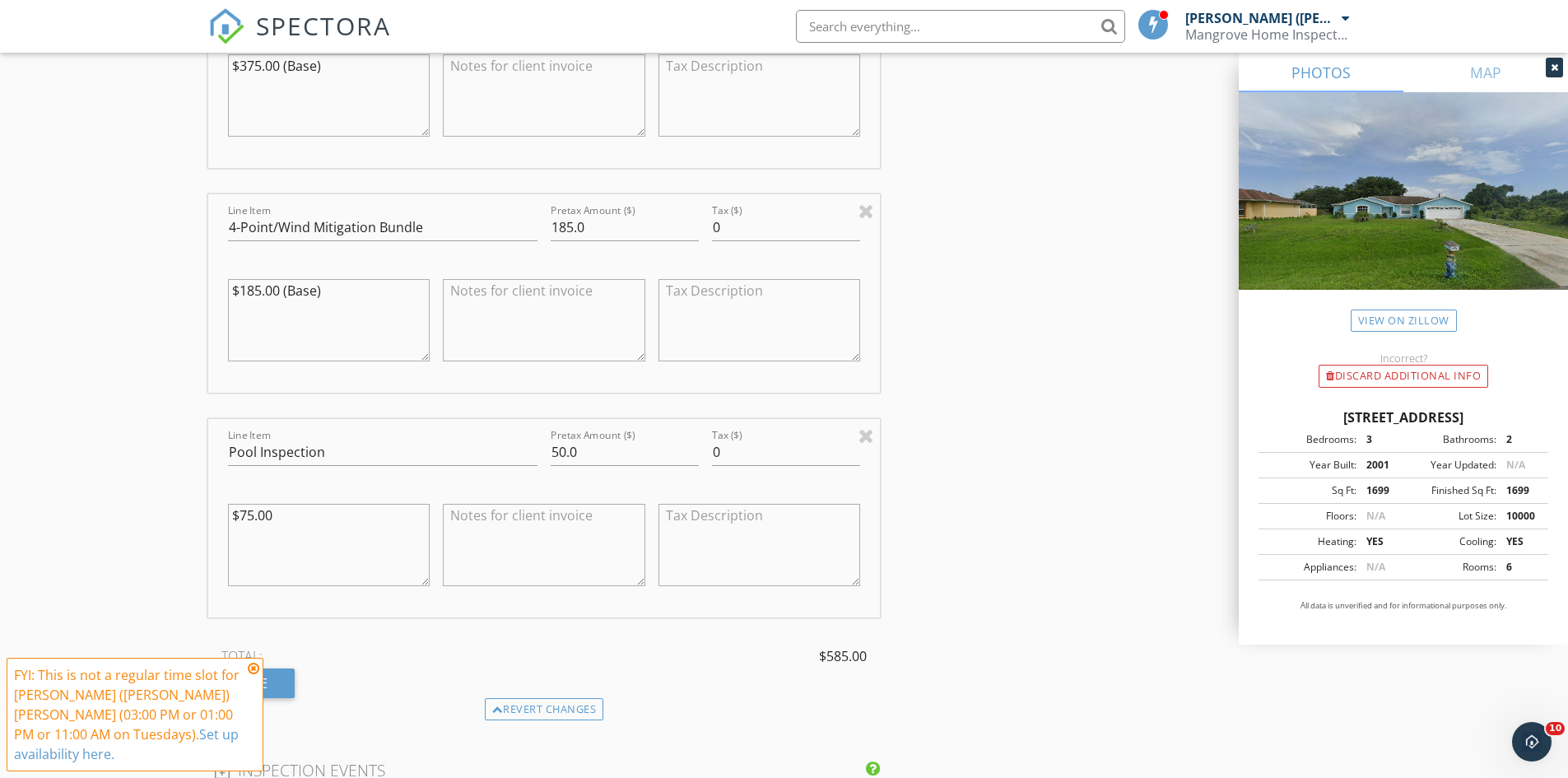
scroll to position [1729, 0]
click at [560, 435] on input "50.0" at bounding box center [625, 449] width 148 height 28
type input "0.0"
click at [96, 475] on div "New Inspection Click here to use the New Order Form INSPECTOR(S) check_box Rich…" at bounding box center [784, 226] width 1568 height 3718
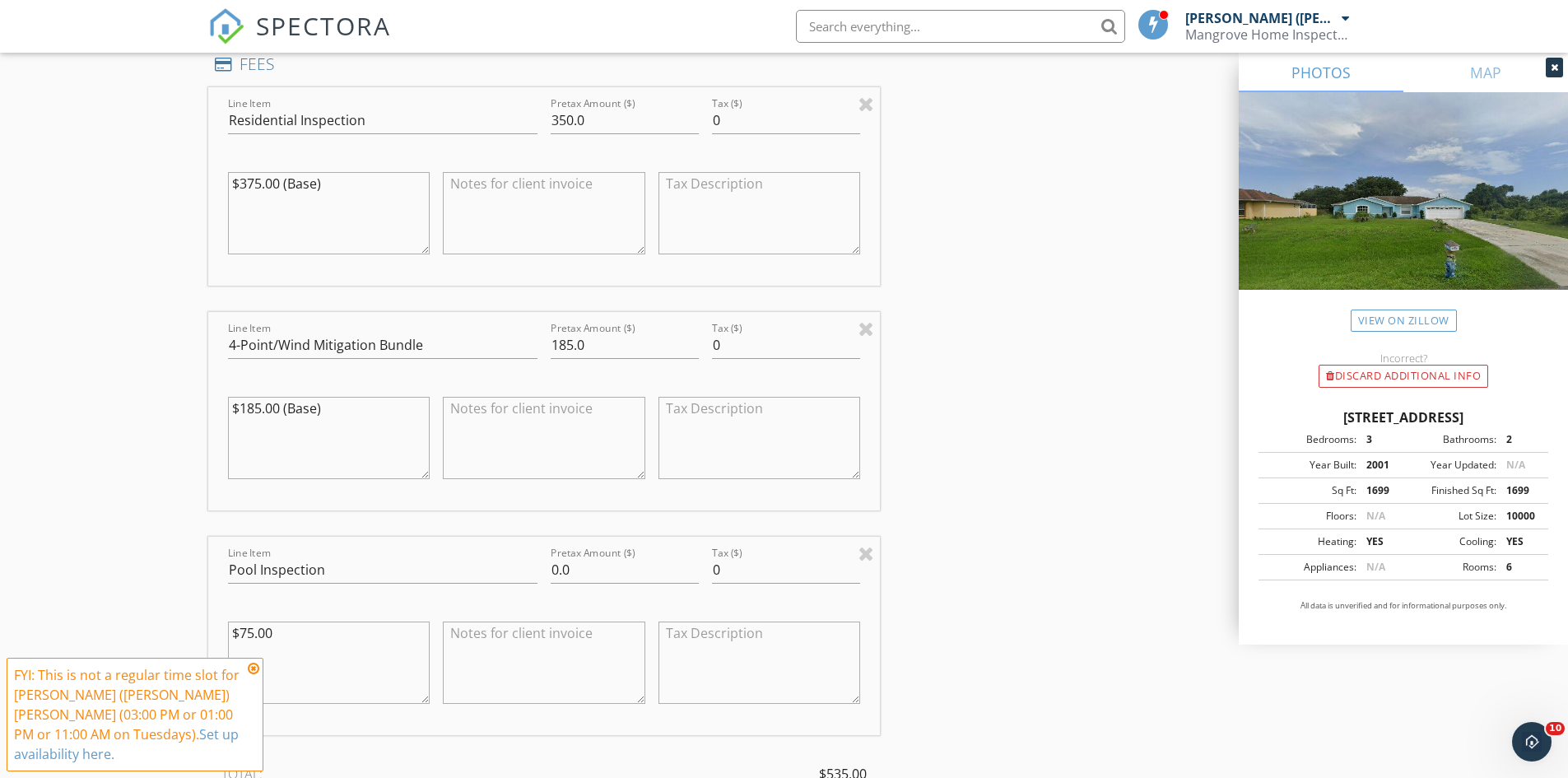
scroll to position [1608, 0]
drag, startPoint x: 572, startPoint y: 92, endPoint x: 559, endPoint y: 92, distance: 13.0
click at [559, 107] on input "350.0" at bounding box center [625, 120] width 148 height 28
type input "325.0"
click at [141, 236] on div "New Inspection Click here to use the New Order Form INSPECTOR(S) check_box Rich…" at bounding box center [784, 347] width 1568 height 3718
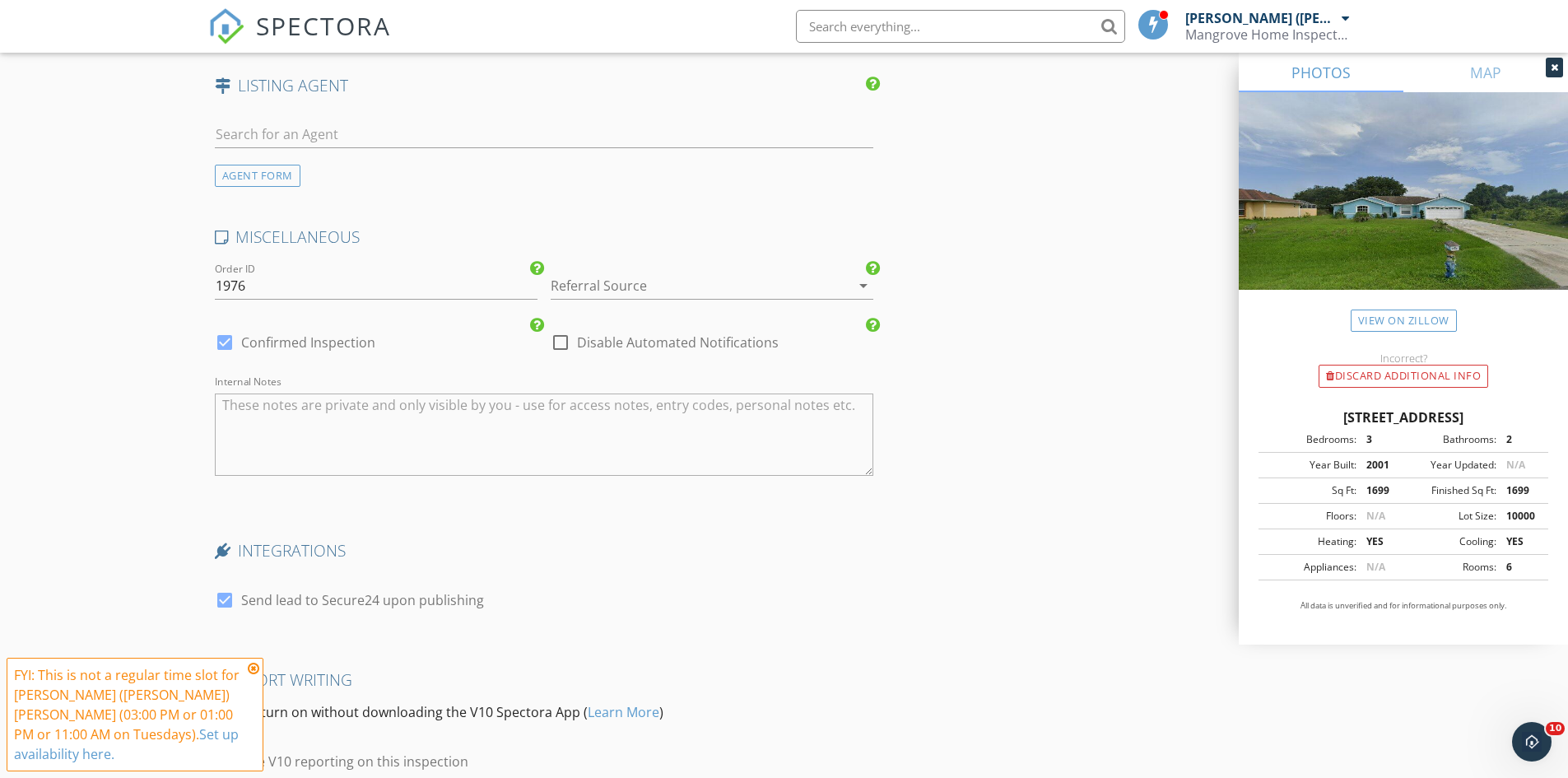
scroll to position [3007, 0]
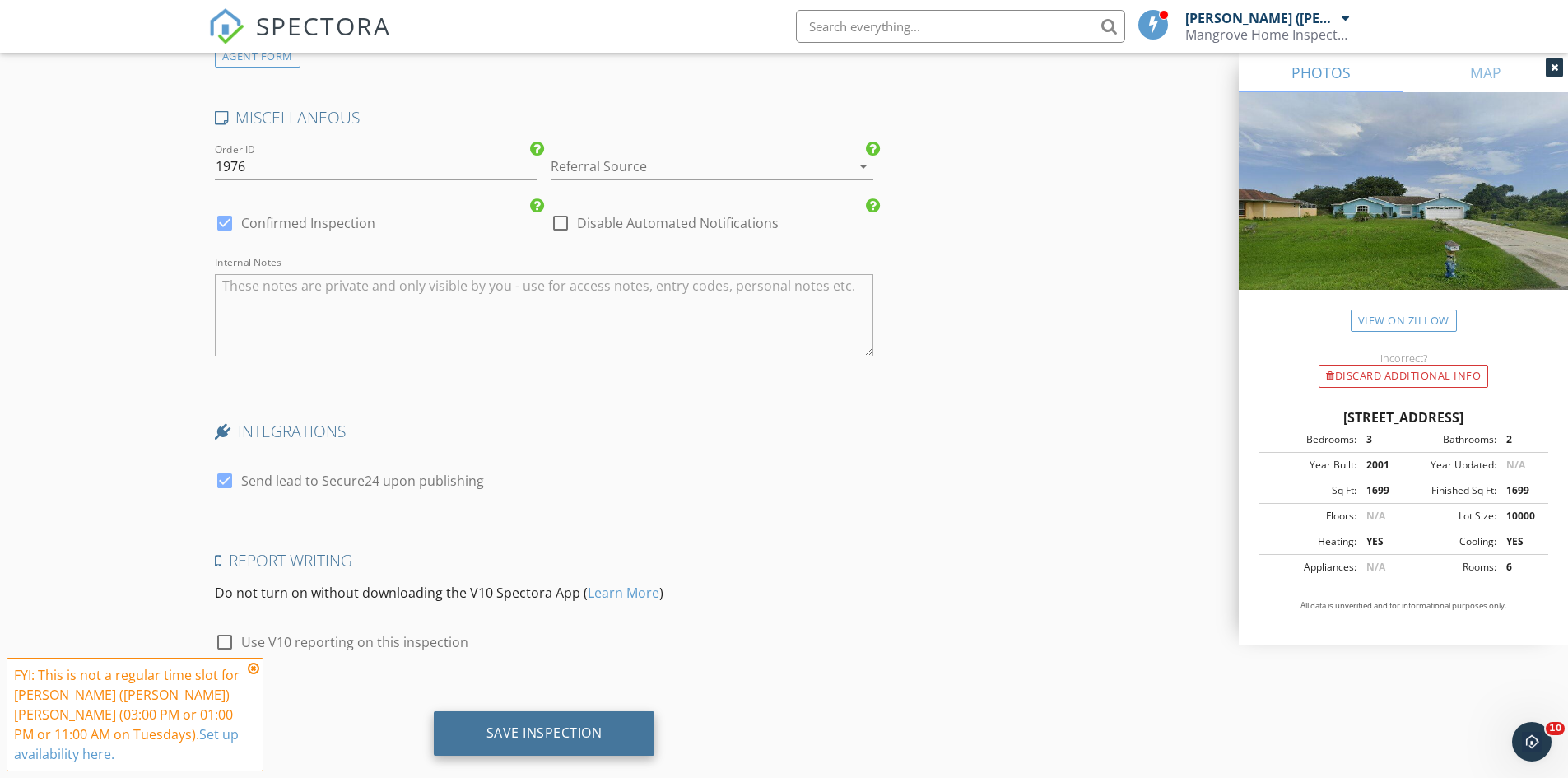
drag, startPoint x: 591, startPoint y: 702, endPoint x: 603, endPoint y: 703, distance: 12.0
click at [591, 725] on div "Save Inspection" at bounding box center [544, 732] width 116 height 16
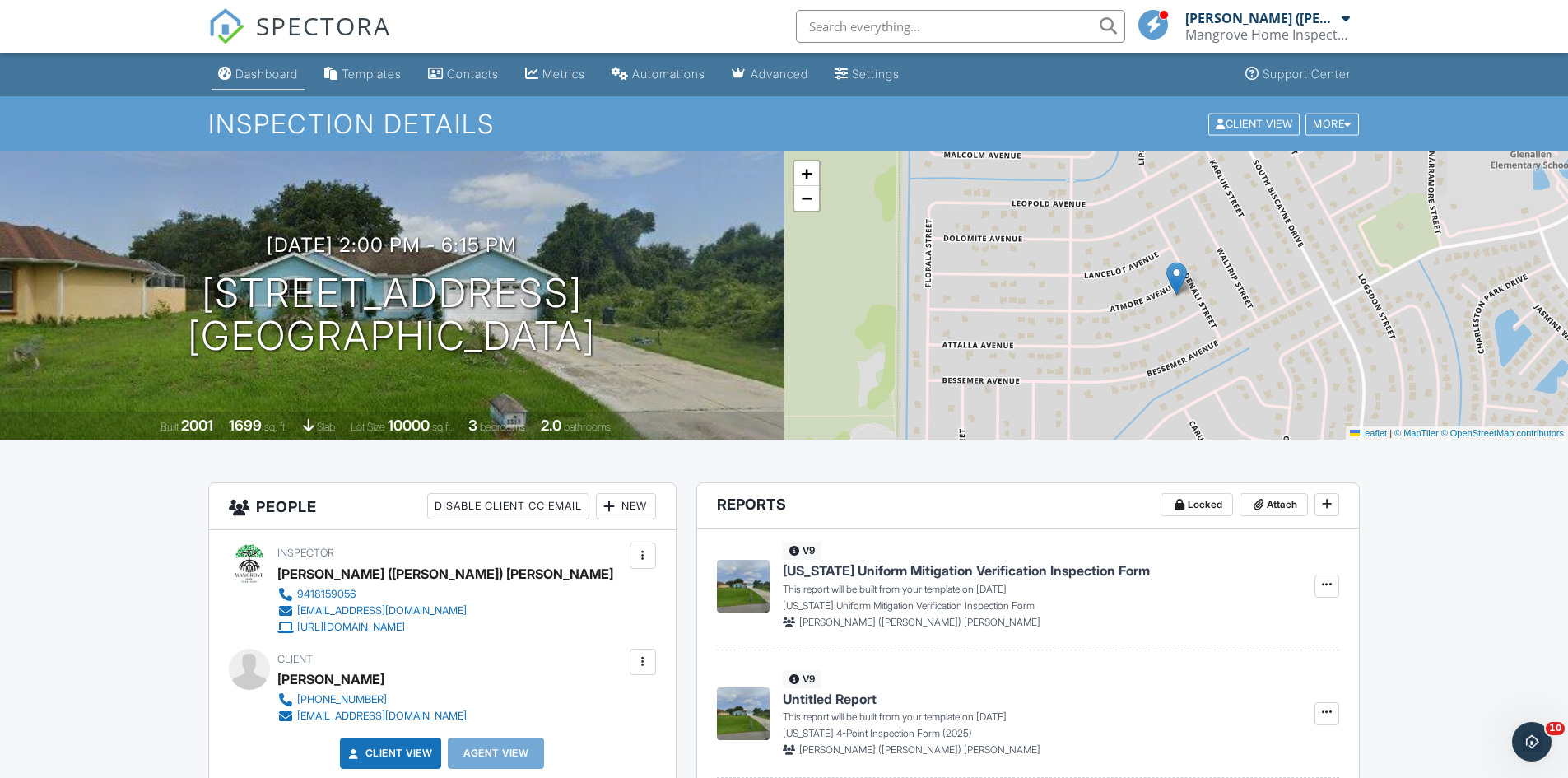
click at [274, 83] on link "Dashboard" at bounding box center [258, 74] width 93 height 30
